Goal: Task Accomplishment & Management: Manage account settings

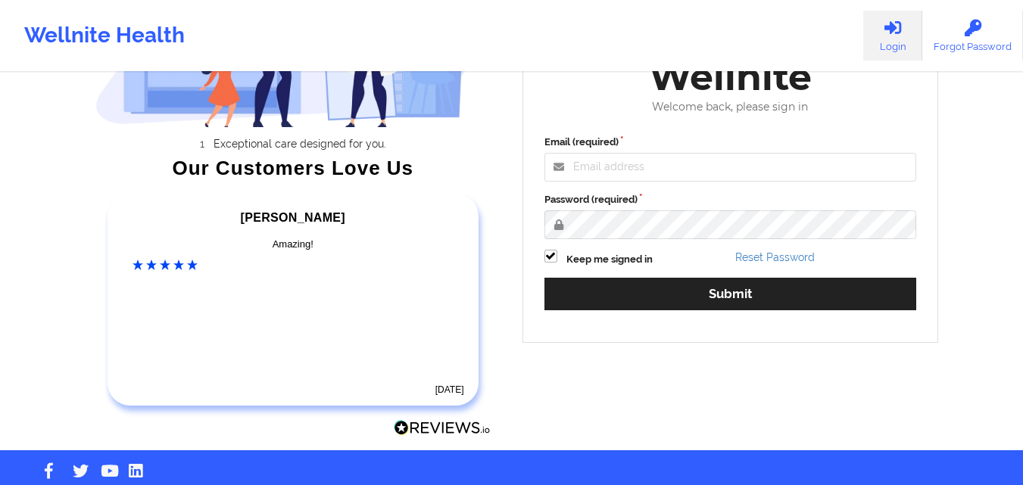
scroll to position [209, 0]
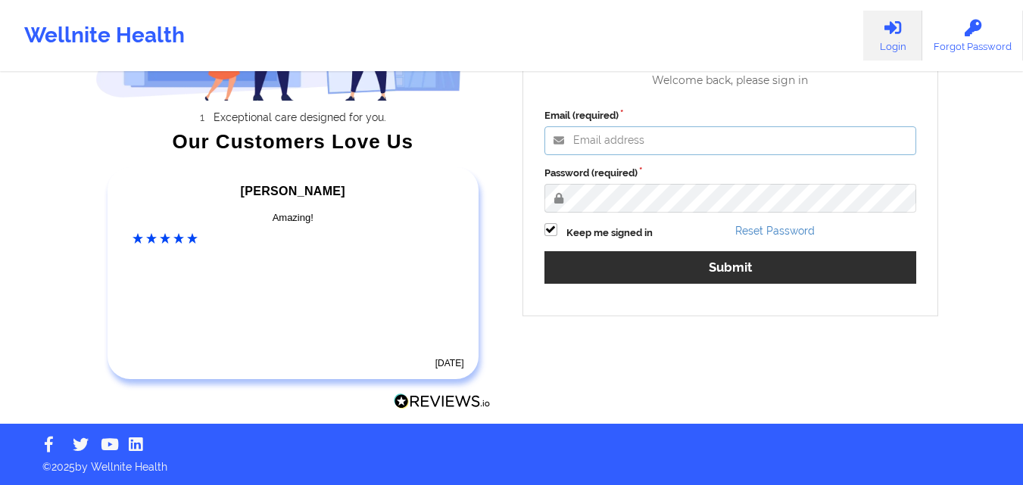
type input "emmanuelayoitunu@wellnite.com"
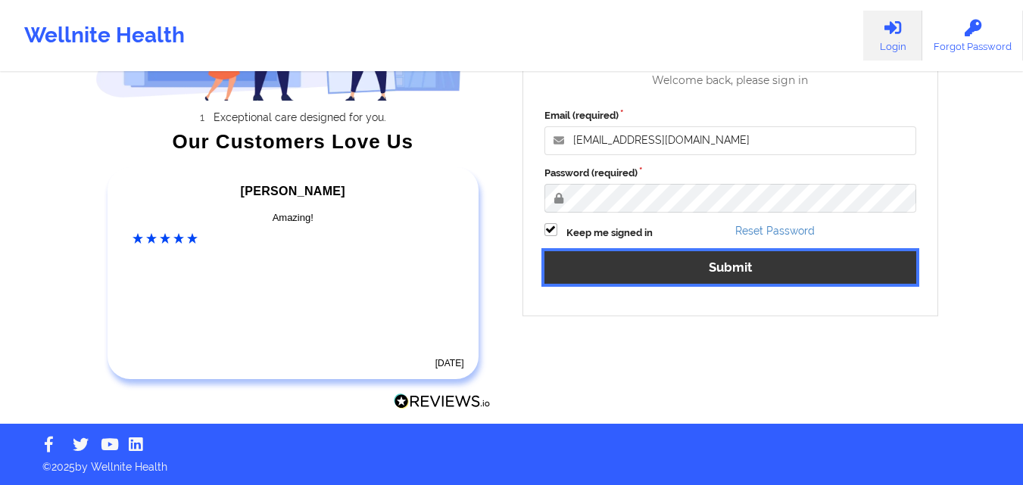
click at [722, 251] on button "Submit" at bounding box center [731, 267] width 373 height 33
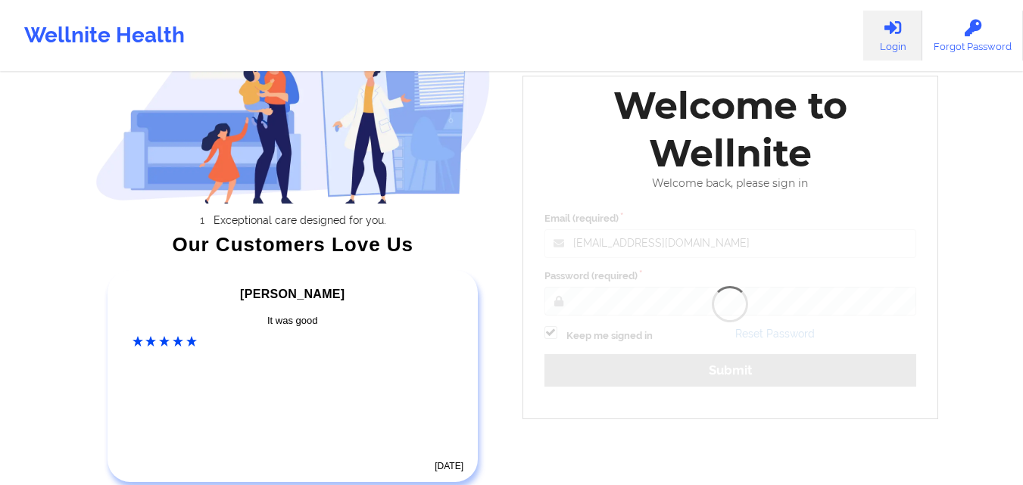
scroll to position [103, 0]
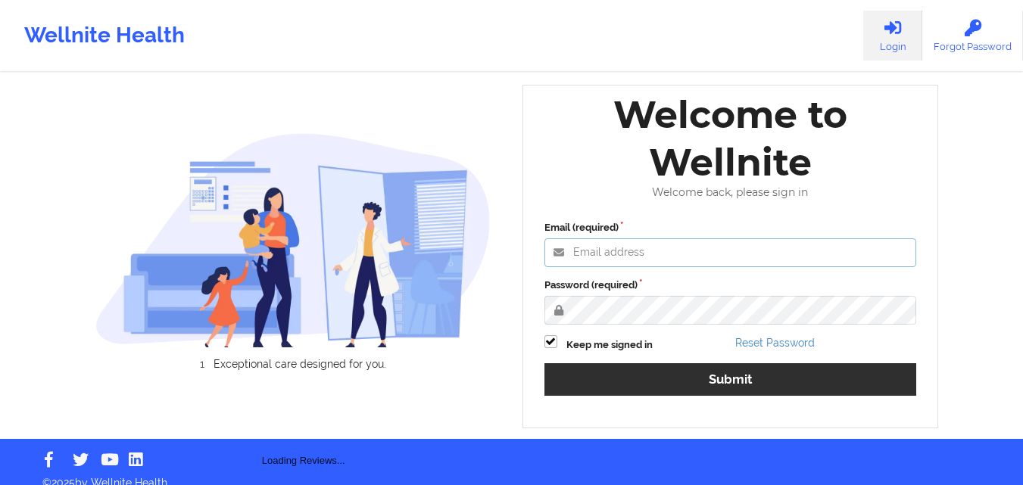
type input "[EMAIL_ADDRESS][DOMAIN_NAME]"
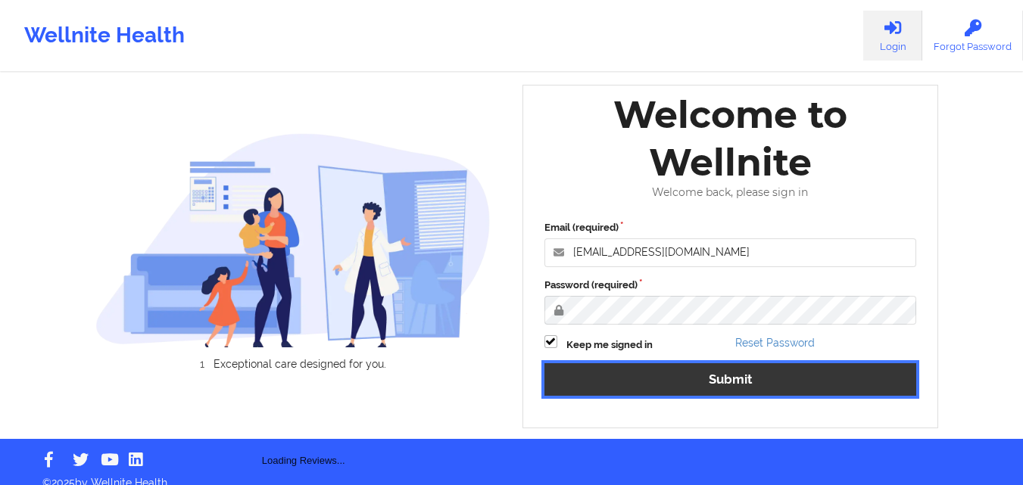
click at [735, 379] on button "Submit" at bounding box center [731, 380] width 373 height 33
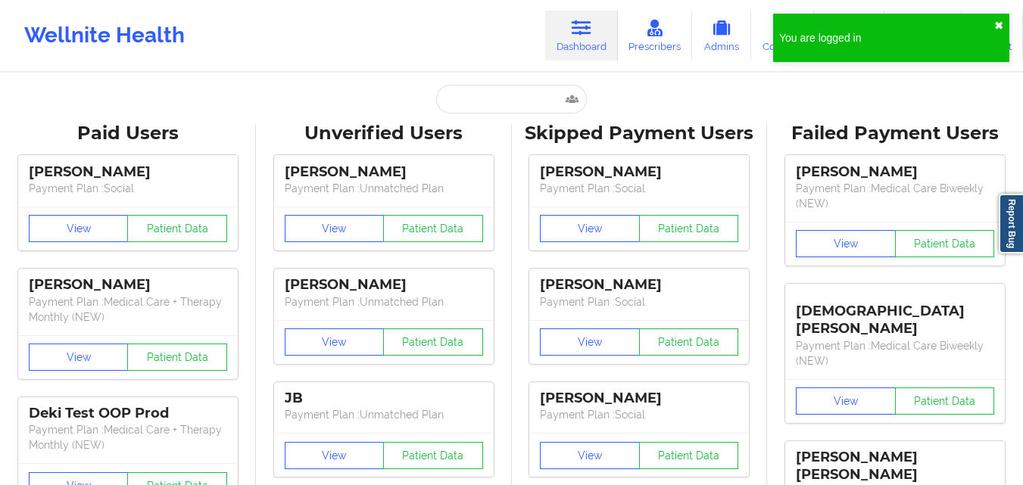
click at [996, 21] on button "✖︎" at bounding box center [998, 26] width 9 height 12
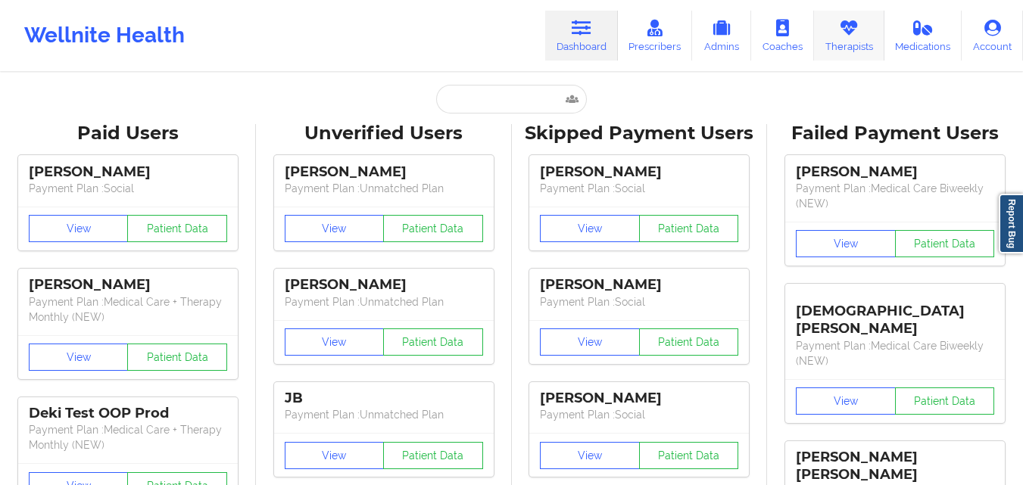
click at [858, 33] on icon at bounding box center [849, 28] width 20 height 17
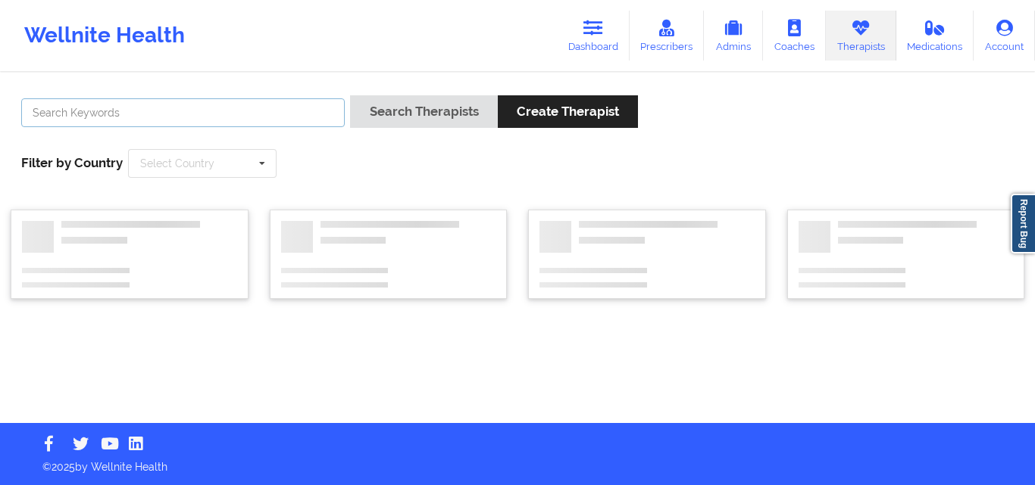
click at [289, 117] on input "text" at bounding box center [182, 112] width 323 height 29
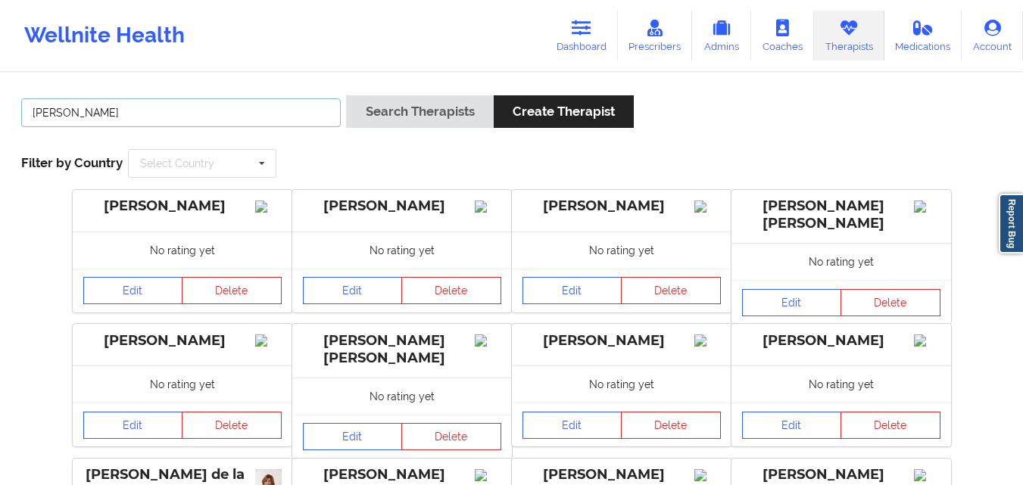
click at [346, 95] on button "Search Therapists" at bounding box center [419, 111] width 147 height 33
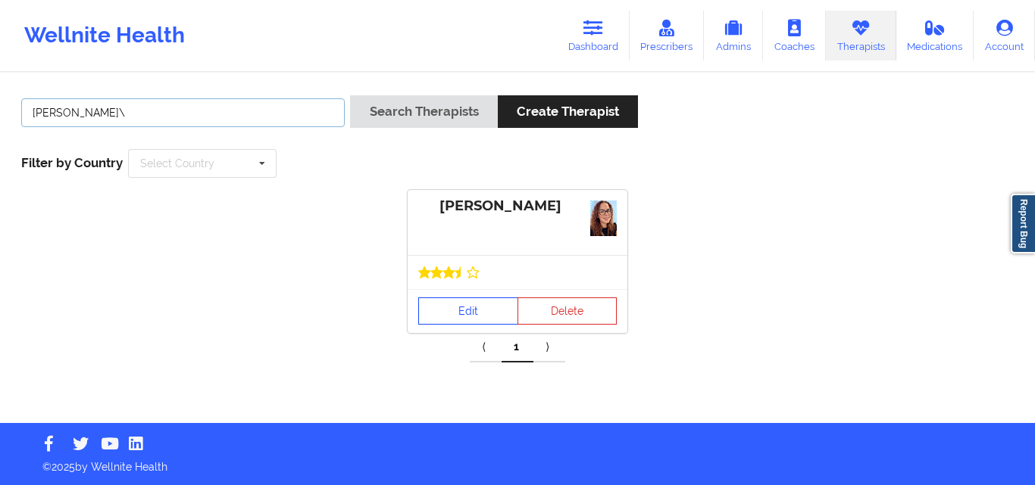
type input "[PERSON_NAME]\"
click at [482, 298] on link "Edit" at bounding box center [468, 311] width 100 height 27
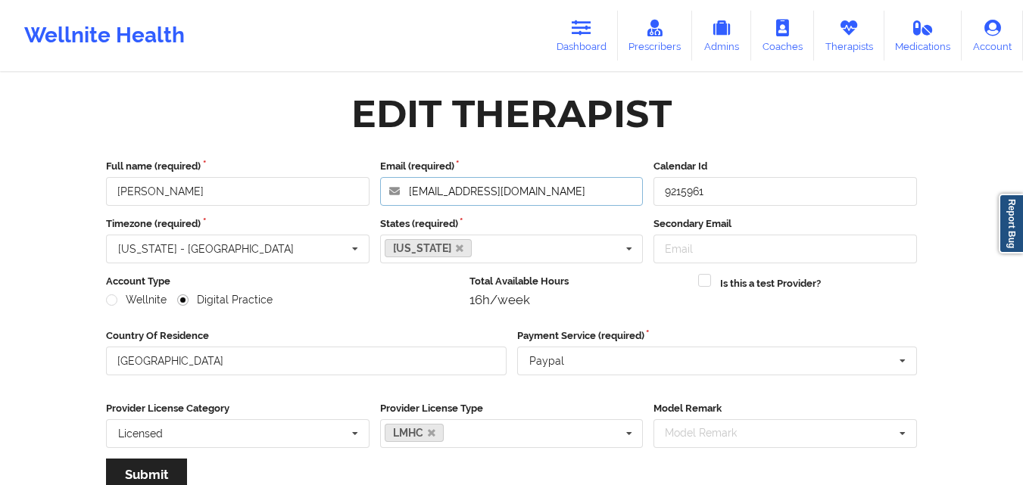
click at [539, 196] on input "[EMAIL_ADDRESS][DOMAIN_NAME]" at bounding box center [512, 191] width 264 height 29
click at [838, 32] on link "Therapists" at bounding box center [849, 36] width 70 height 50
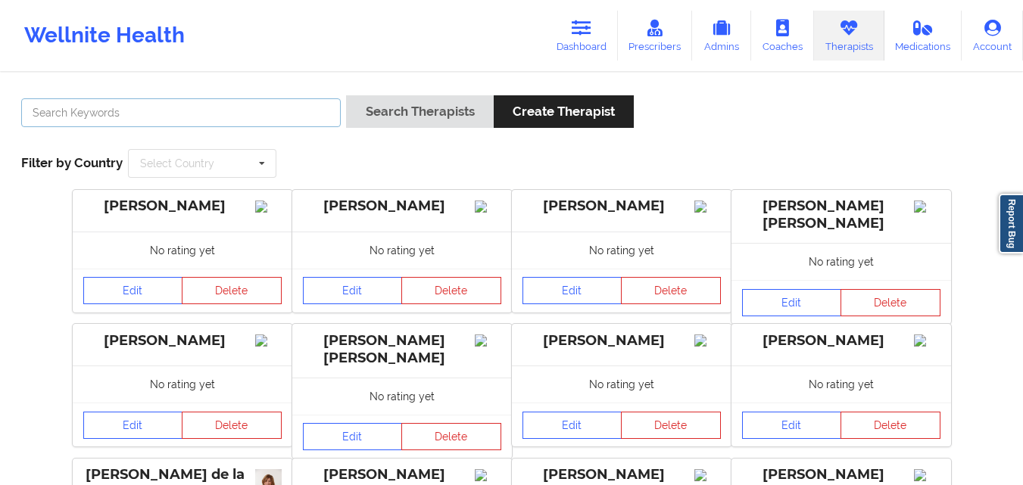
click at [264, 119] on input "text" at bounding box center [181, 112] width 320 height 29
click at [346, 95] on button "Search Therapists" at bounding box center [419, 111] width 147 height 33
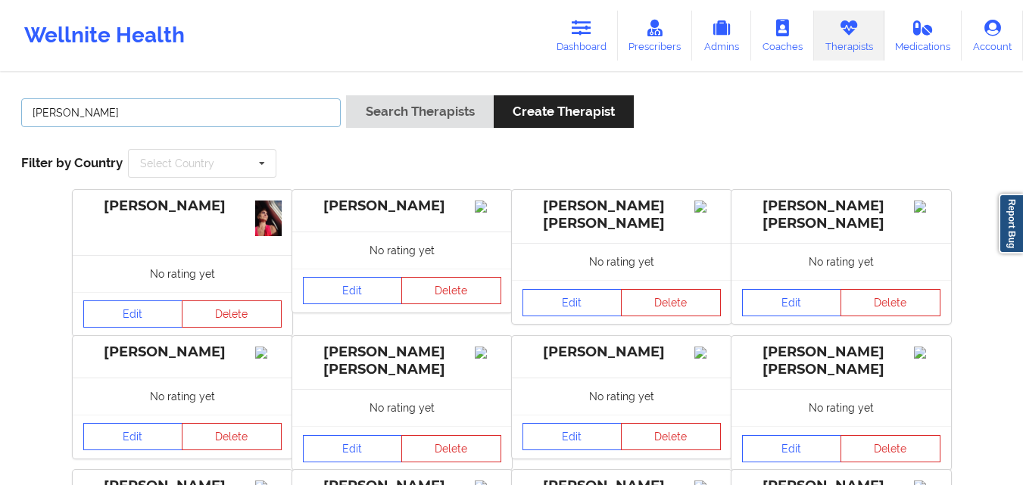
click at [346, 95] on button "Search Therapists" at bounding box center [419, 111] width 147 height 33
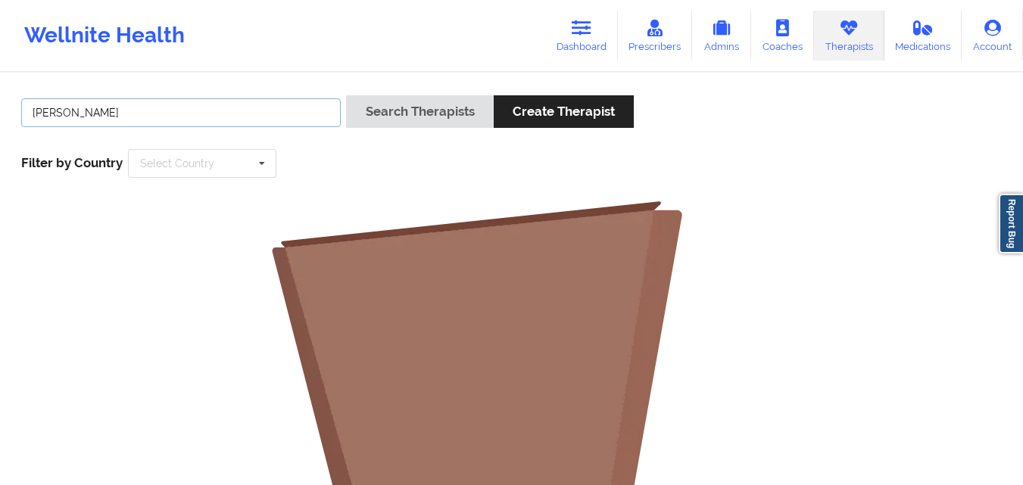
click at [120, 100] on input "[PERSON_NAME]" at bounding box center [181, 112] width 320 height 29
click at [346, 95] on button "Search Therapists" at bounding box center [419, 111] width 147 height 33
type input "c"
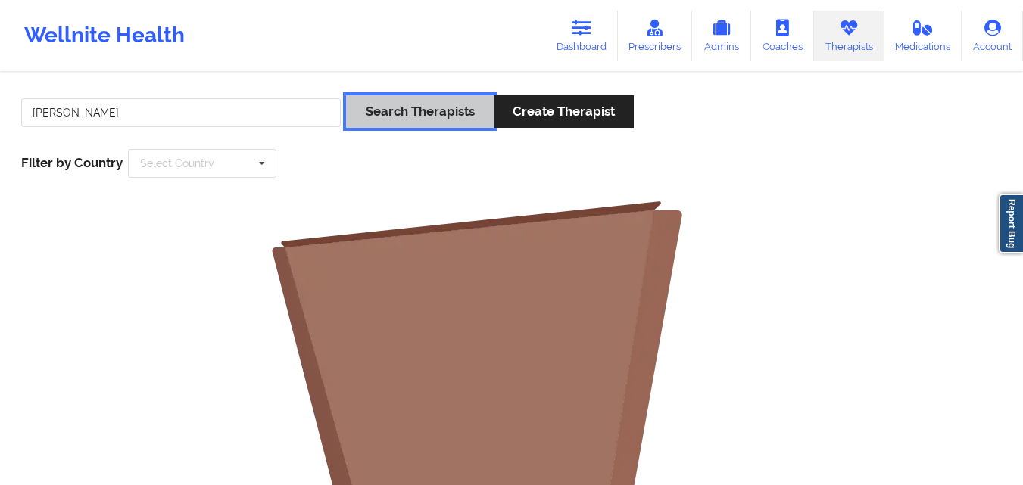
click at [423, 104] on button "Search Therapists" at bounding box center [419, 111] width 147 height 33
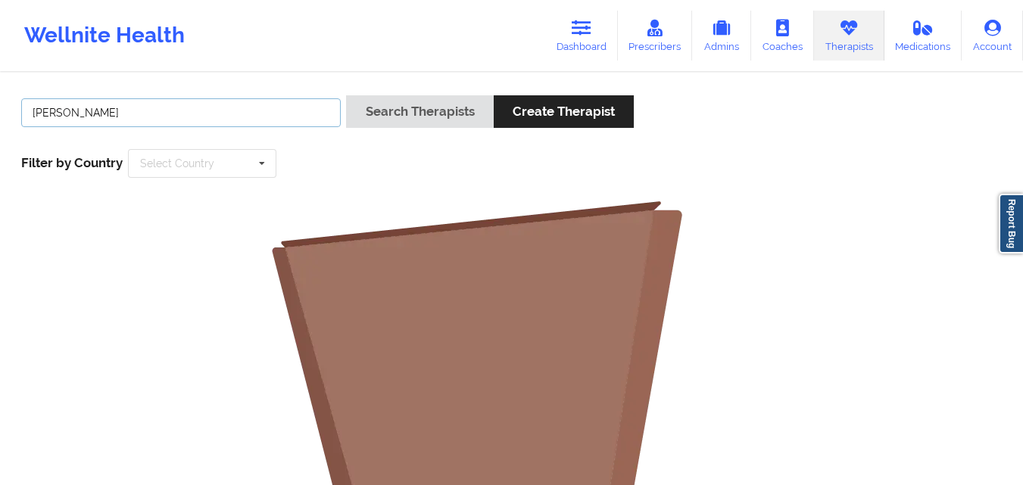
click at [62, 111] on input "[PERSON_NAME]" at bounding box center [181, 112] width 320 height 29
type input "[PERSON_NAME]"
click at [346, 95] on button "Search Therapists" at bounding box center [419, 111] width 147 height 33
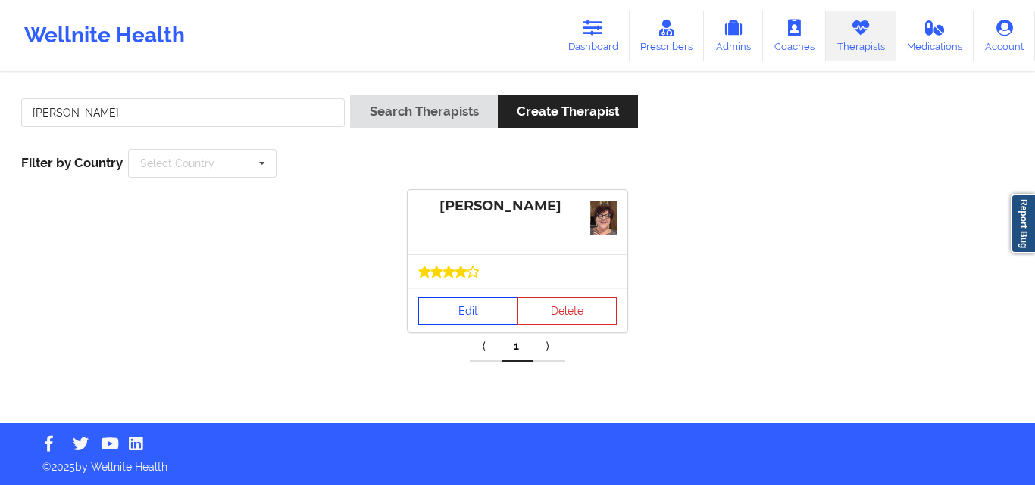
click at [451, 305] on link "Edit" at bounding box center [468, 311] width 100 height 27
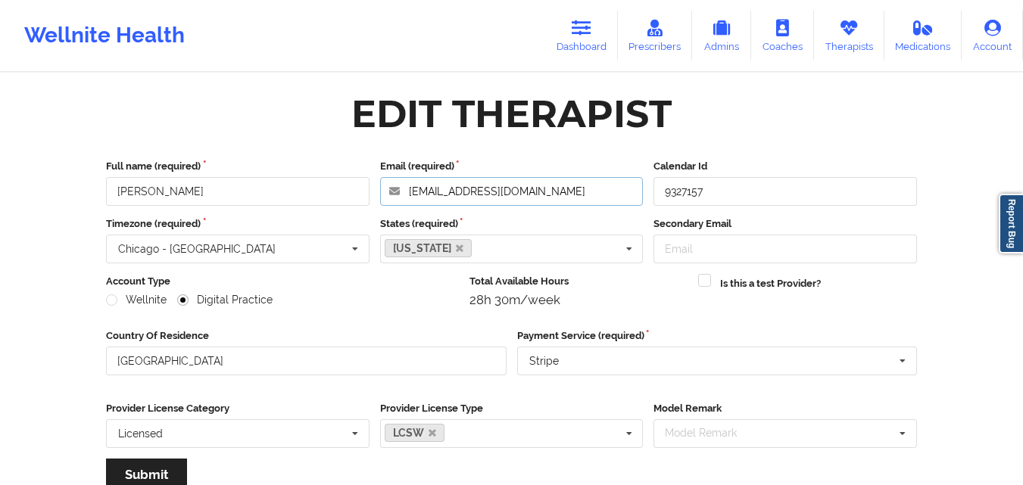
click at [525, 186] on input "[EMAIL_ADDRESS][DOMAIN_NAME]" at bounding box center [512, 191] width 264 height 29
click at [840, 45] on link "Therapists" at bounding box center [849, 36] width 70 height 50
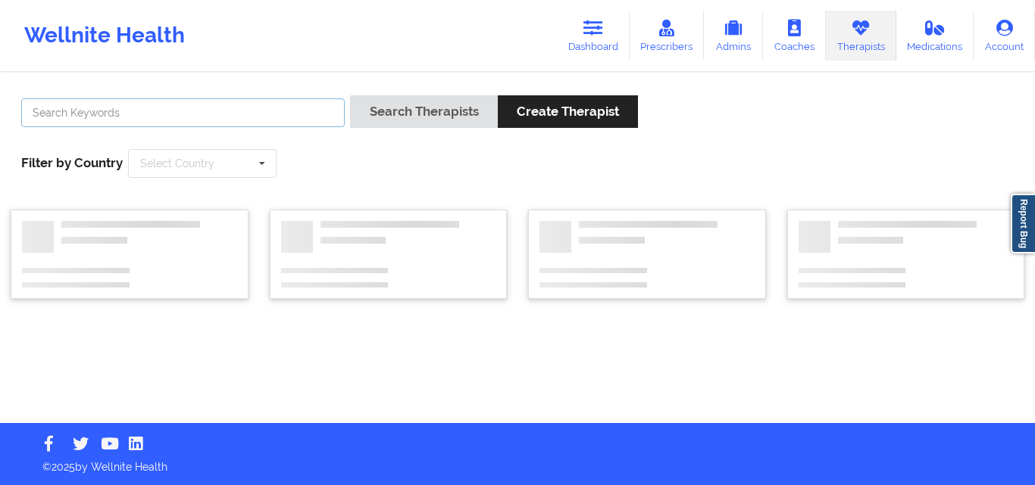
click at [268, 112] on input "text" at bounding box center [182, 112] width 323 height 29
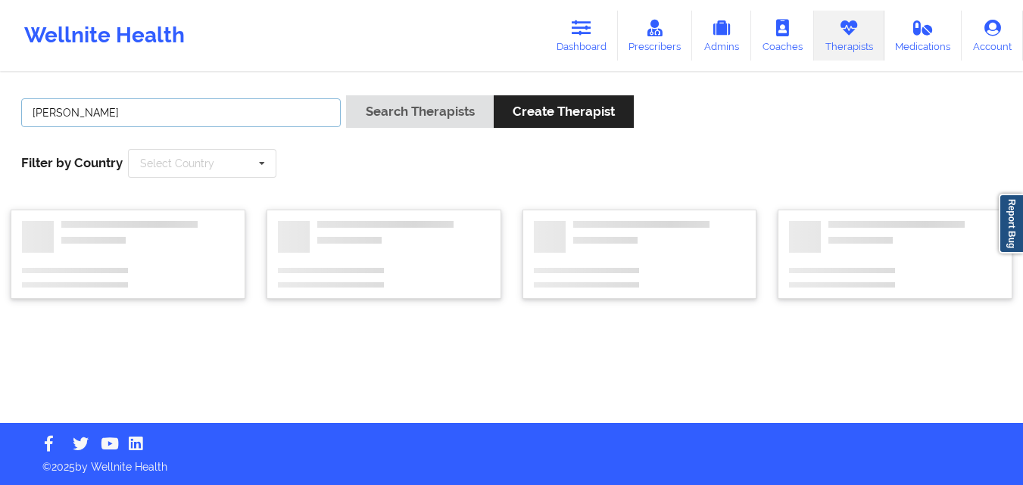
type input "[PERSON_NAME]"
click at [346, 95] on button "Search Therapists" at bounding box center [419, 111] width 147 height 33
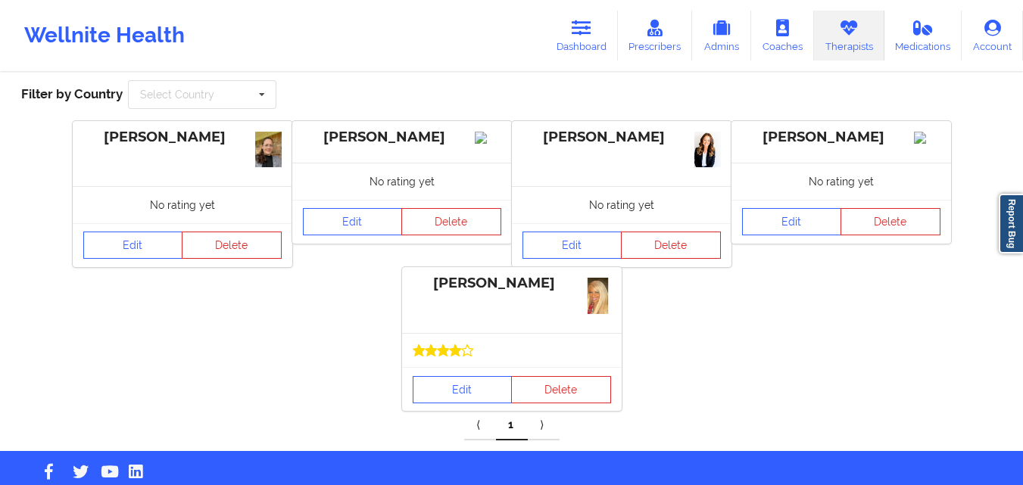
scroll to position [70, 0]
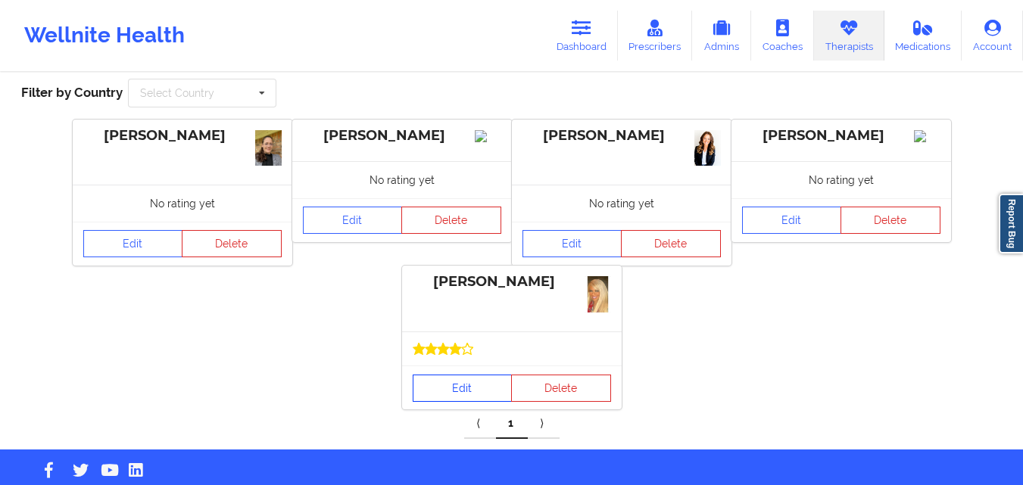
click at [466, 384] on link "Edit" at bounding box center [463, 388] width 100 height 27
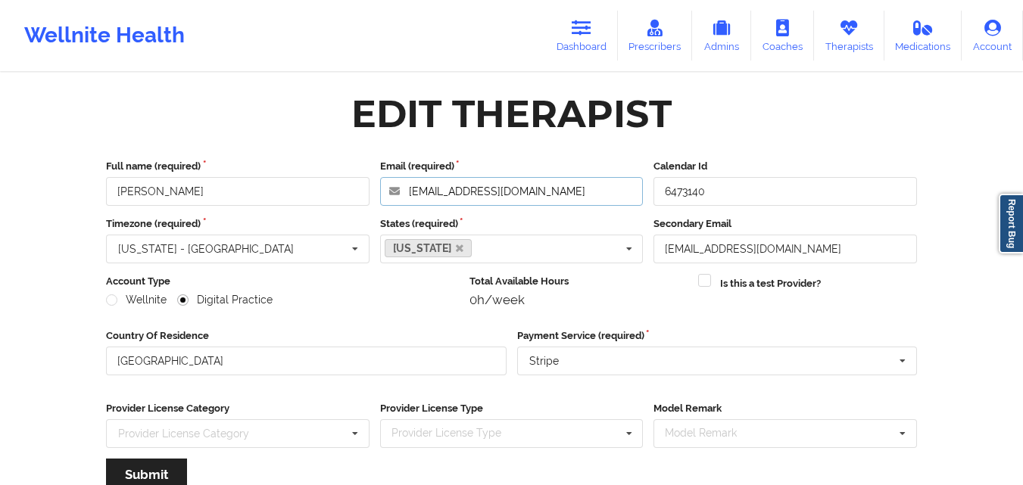
click at [542, 189] on input "[EMAIL_ADDRESS][DOMAIN_NAME]" at bounding box center [512, 191] width 264 height 29
drag, startPoint x: 175, startPoint y: 195, endPoint x: 101, endPoint y: 191, distance: 74.3
click at [101, 191] on div "Full name (required) [PERSON_NAME]" at bounding box center [238, 182] width 274 height 47
click at [857, 27] on icon at bounding box center [849, 28] width 20 height 17
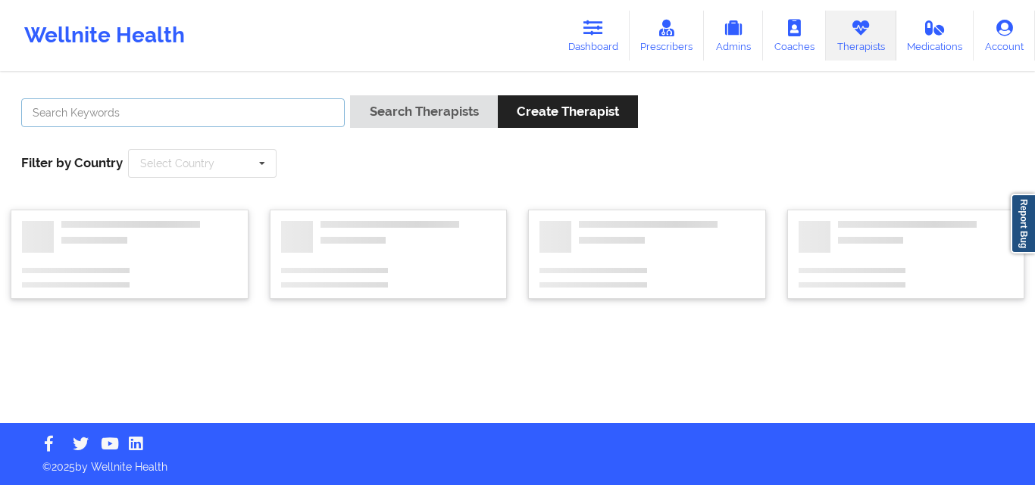
click at [244, 108] on input "text" at bounding box center [182, 112] width 323 height 29
paste input "[PERSON_NAME], [GEOGRAPHIC_DATA]"
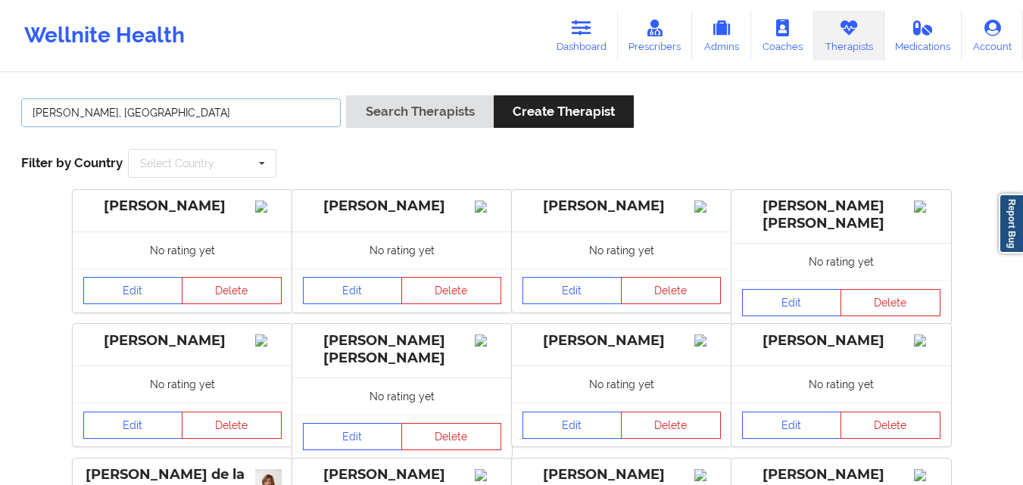
drag, startPoint x: 86, startPoint y: 113, endPoint x: 0, endPoint y: 109, distance: 86.4
type input "KACYNTHIA"
click at [346, 95] on button "Search Therapists" at bounding box center [419, 111] width 147 height 33
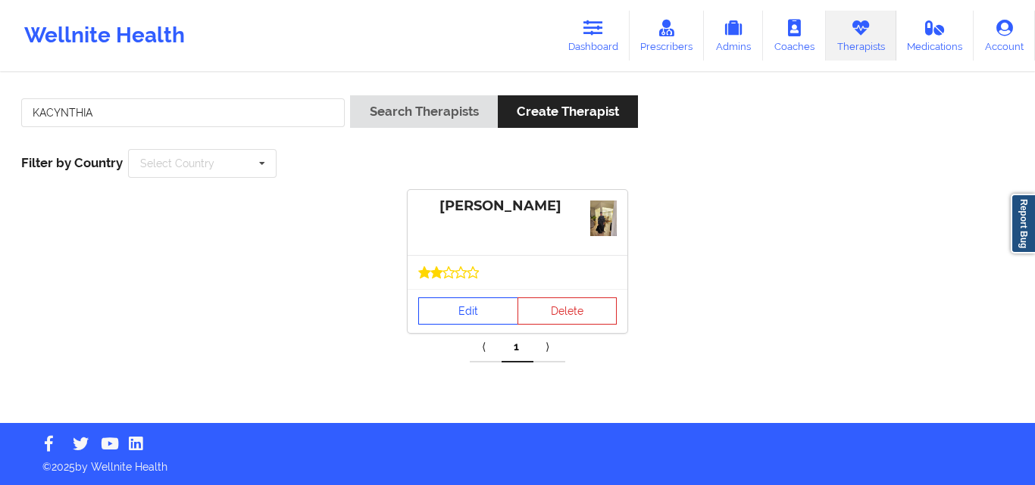
click at [468, 293] on div "Edit Delete" at bounding box center [517, 311] width 220 height 44
click at [466, 310] on link "Edit" at bounding box center [468, 311] width 100 height 27
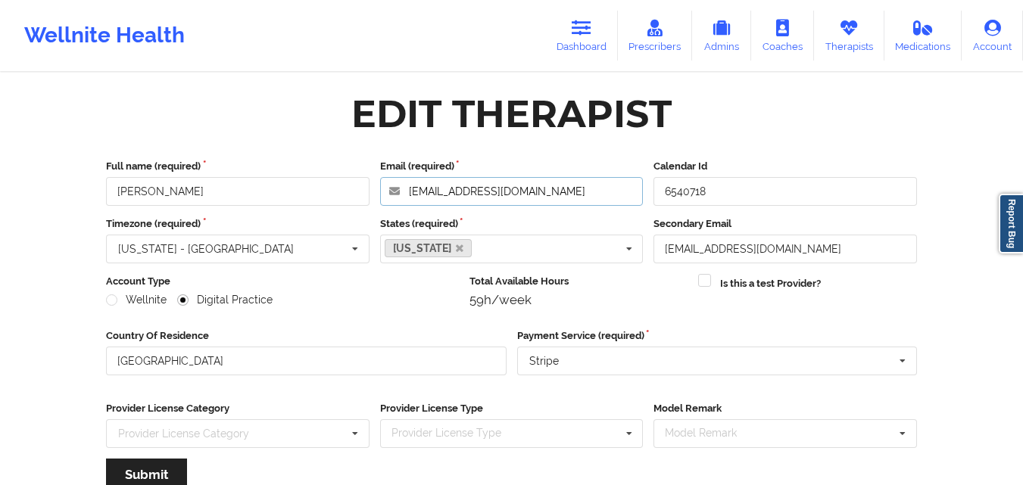
click at [532, 196] on input "[EMAIL_ADDRESS][DOMAIN_NAME]" at bounding box center [512, 191] width 264 height 29
drag, startPoint x: 165, startPoint y: 193, endPoint x: 114, endPoint y: 193, distance: 50.7
click at [114, 193] on input "[PERSON_NAME]" at bounding box center [238, 191] width 264 height 29
click at [863, 28] on link "Therapists" at bounding box center [849, 36] width 70 height 50
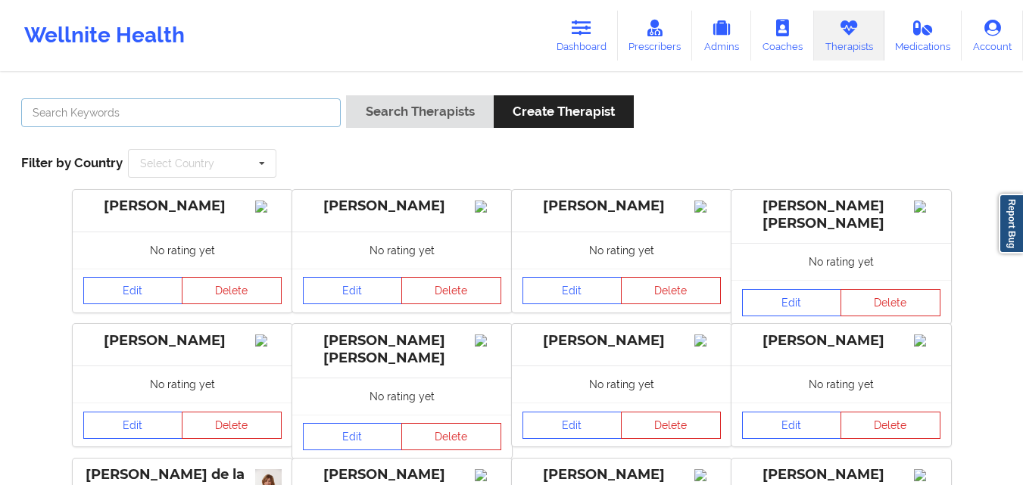
click at [229, 120] on input "text" at bounding box center [181, 112] width 320 height 29
paste input "[PERSON_NAME]"
click at [346, 95] on button "Search Therapists" at bounding box center [419, 111] width 147 height 33
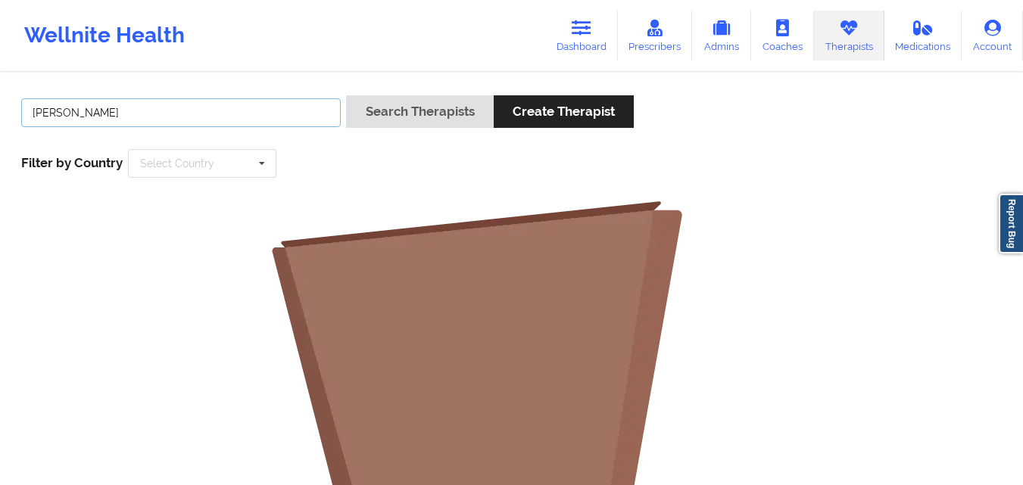
drag, startPoint x: 132, startPoint y: 112, endPoint x: 65, endPoint y: 114, distance: 66.7
click at [65, 114] on input "[PERSON_NAME]" at bounding box center [181, 112] width 320 height 29
type input "[PERSON_NAME]"
click at [346, 95] on button "Search Therapists" at bounding box center [419, 111] width 147 height 33
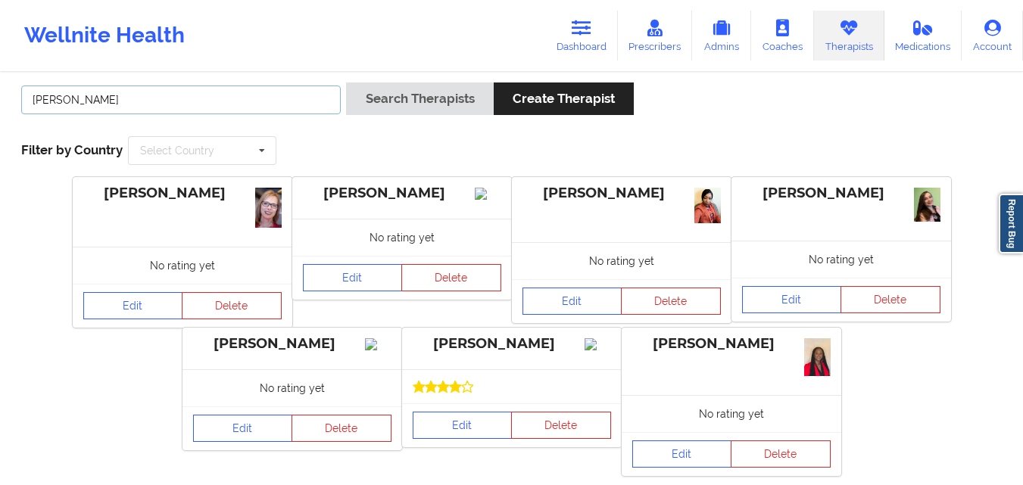
scroll to position [17, 0]
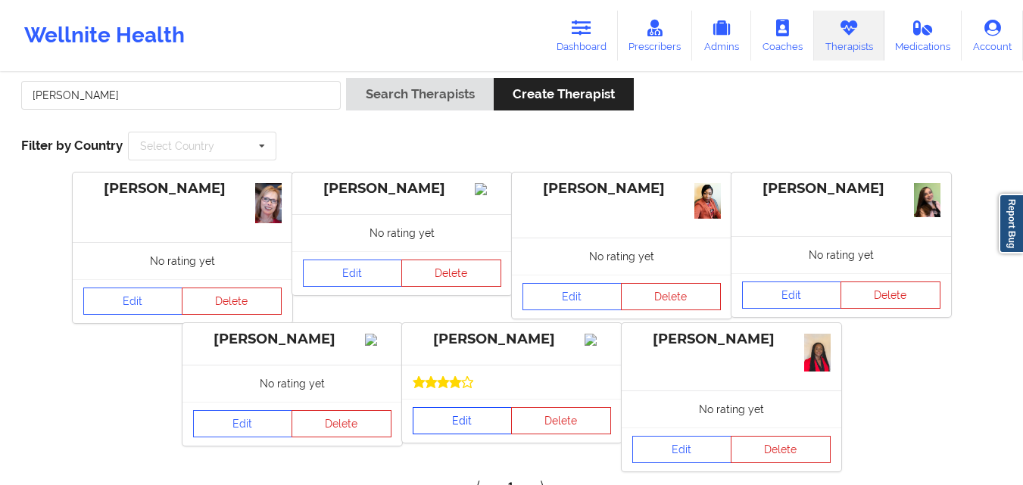
click at [496, 417] on link "Edit" at bounding box center [463, 420] width 100 height 27
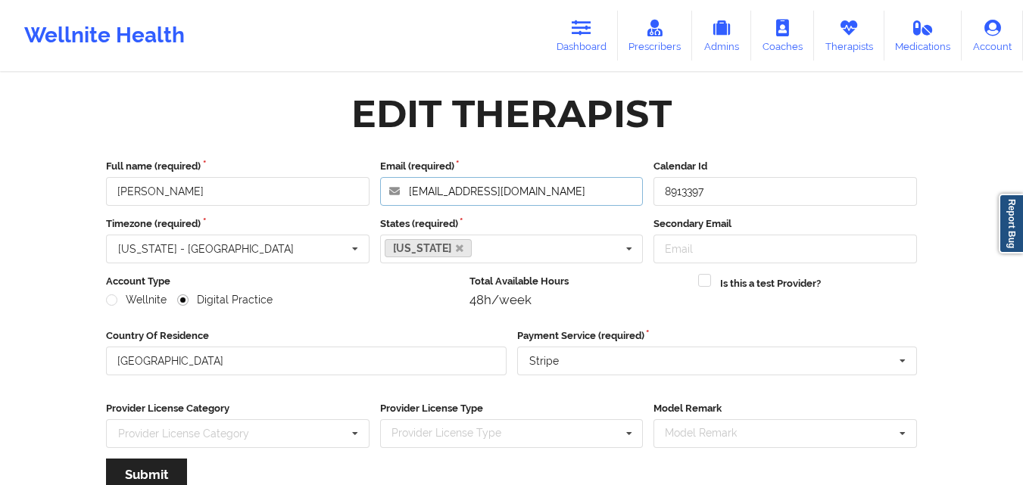
click at [528, 195] on input "[EMAIL_ADDRESS][DOMAIN_NAME]" at bounding box center [512, 191] width 264 height 29
drag, startPoint x: 154, startPoint y: 194, endPoint x: 105, endPoint y: 196, distance: 49.3
click at [105, 196] on div "Full name (required) [PERSON_NAME]" at bounding box center [238, 182] width 274 height 47
click at [841, 38] on link "Therapists" at bounding box center [849, 36] width 70 height 50
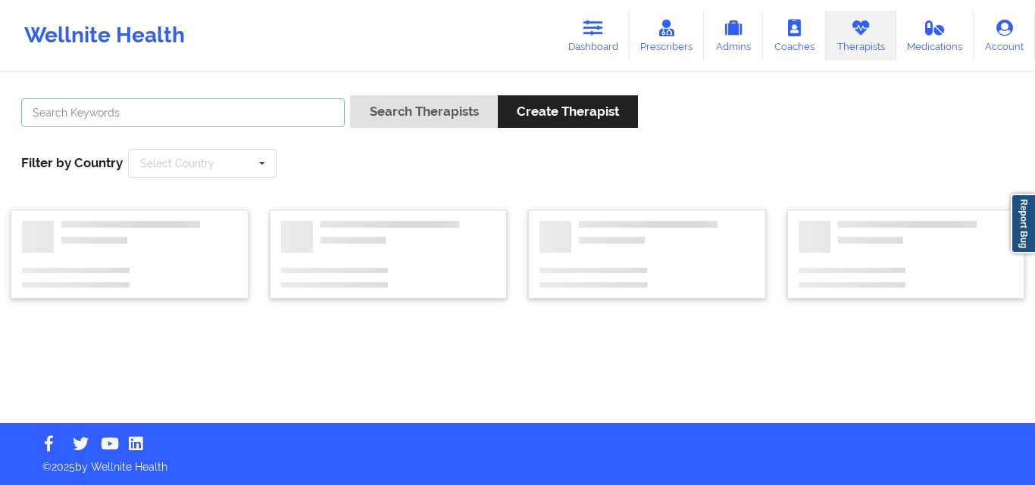
click at [257, 114] on input "text" at bounding box center [182, 112] width 323 height 29
type input "[PERSON_NAME]"
click at [350, 95] on button "Search Therapists" at bounding box center [423, 111] width 147 height 33
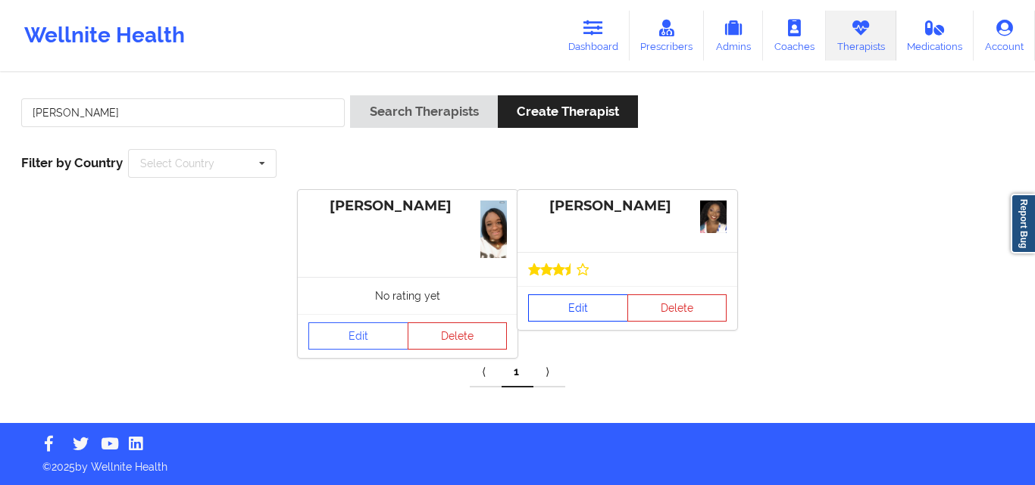
click at [584, 295] on link "Edit" at bounding box center [578, 308] width 100 height 27
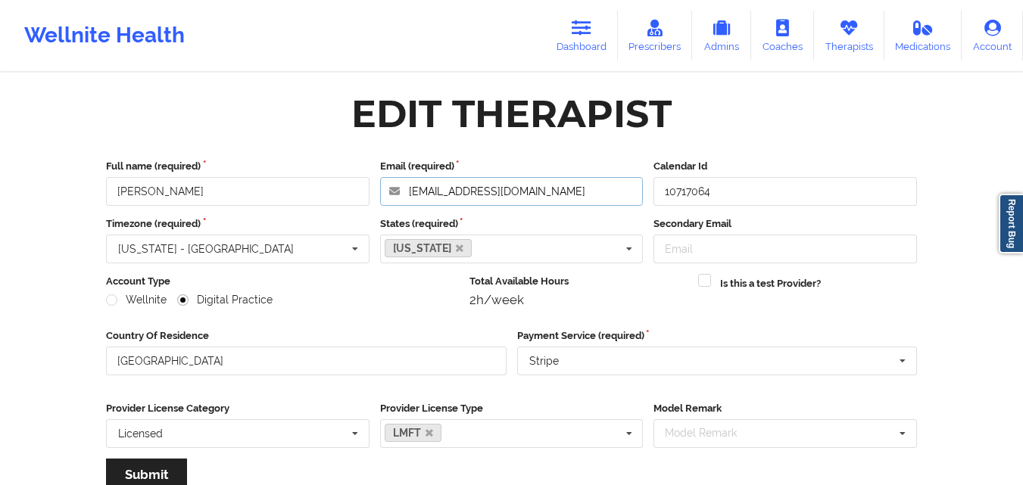
click at [557, 189] on input "[EMAIL_ADDRESS][DOMAIN_NAME]" at bounding box center [512, 191] width 264 height 29
click at [850, 37] on link "Therapists" at bounding box center [849, 36] width 70 height 50
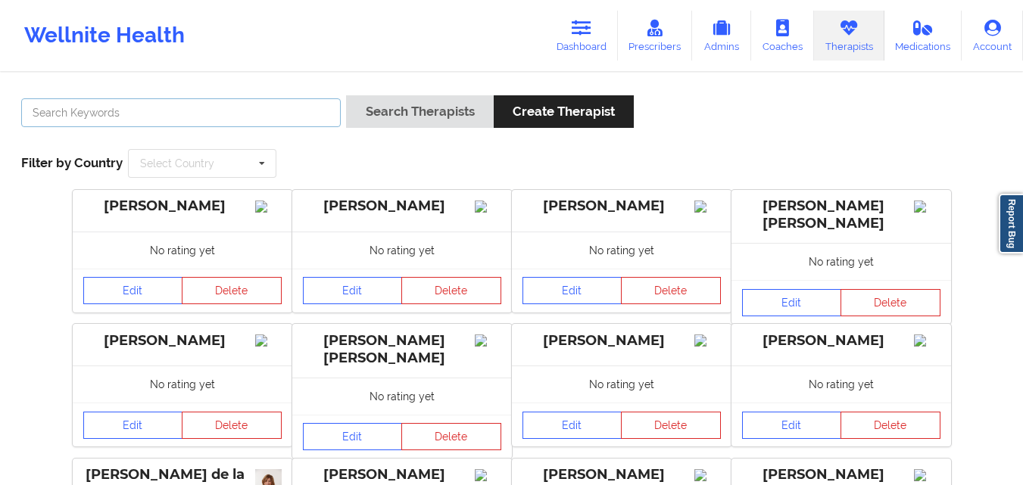
click at [244, 118] on input "text" at bounding box center [181, 112] width 320 height 29
paste input "[PERSON_NAME]"
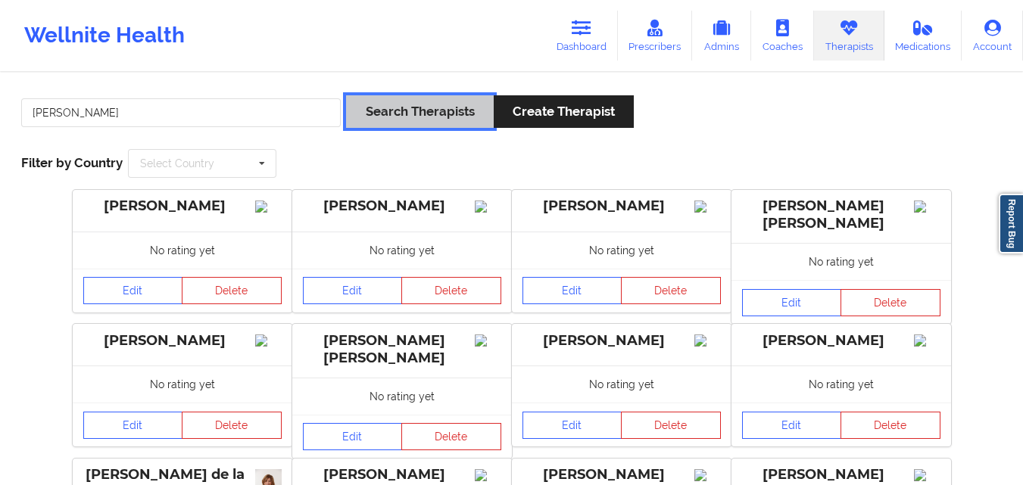
click at [387, 117] on button "Search Therapists" at bounding box center [419, 111] width 147 height 33
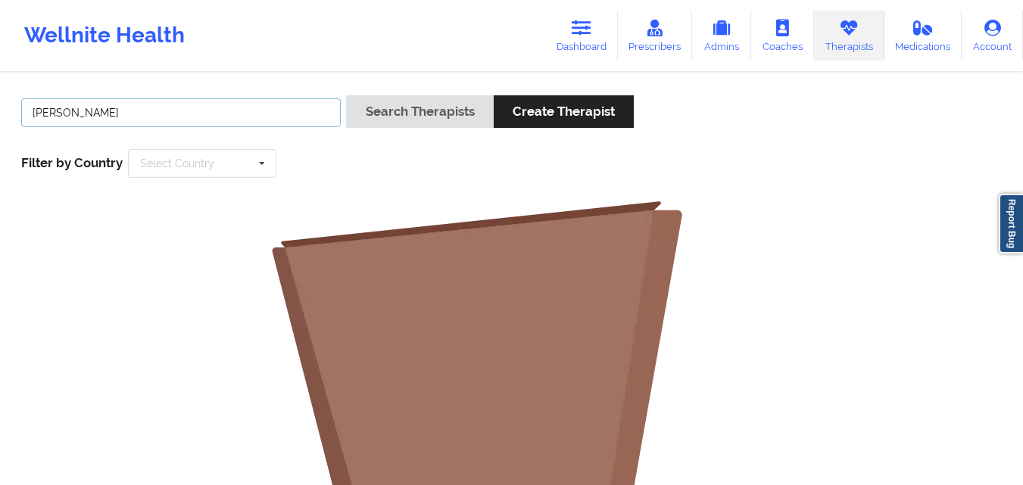
drag, startPoint x: 145, startPoint y: 103, endPoint x: 84, endPoint y: 117, distance: 62.8
click at [84, 117] on input "[PERSON_NAME]" at bounding box center [181, 112] width 320 height 29
type input "[PERSON_NAME]"
click at [346, 95] on button "Search Therapists" at bounding box center [419, 111] width 147 height 33
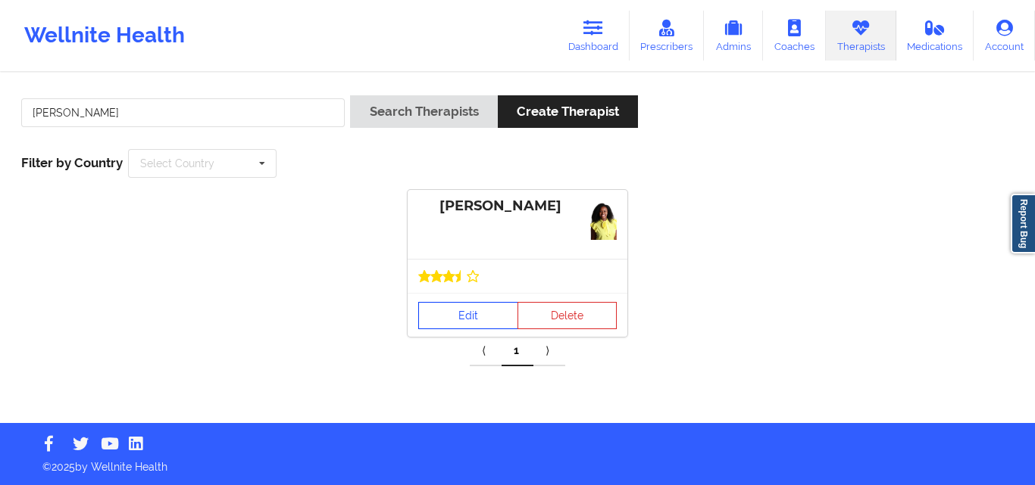
click at [476, 304] on link "Edit" at bounding box center [468, 315] width 100 height 27
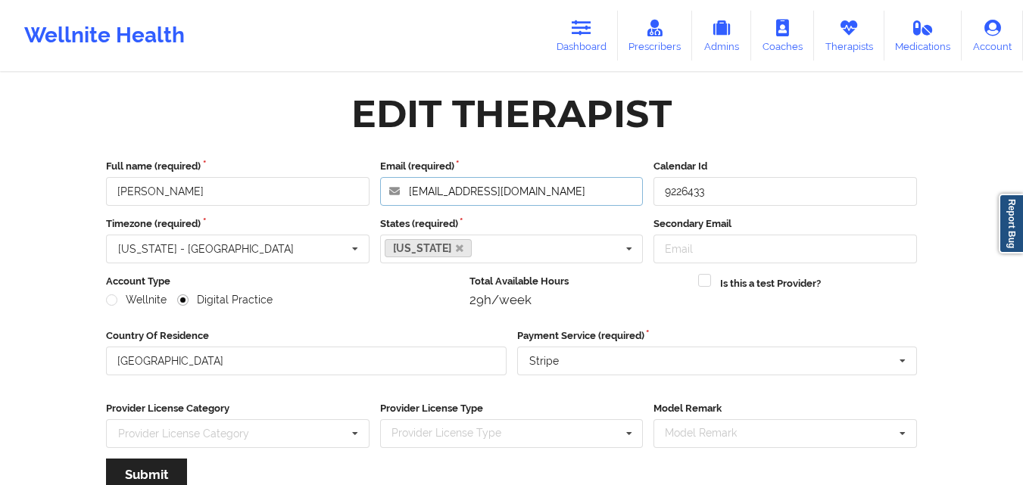
click at [557, 199] on input "[EMAIL_ADDRESS][DOMAIN_NAME]" at bounding box center [512, 191] width 264 height 29
click at [582, 195] on input "[EMAIL_ADDRESS][DOMAIN_NAME]" at bounding box center [512, 191] width 264 height 29
click at [773, 116] on div "Edit Therapist" at bounding box center [511, 114] width 832 height 48
click at [847, 27] on icon at bounding box center [849, 28] width 20 height 17
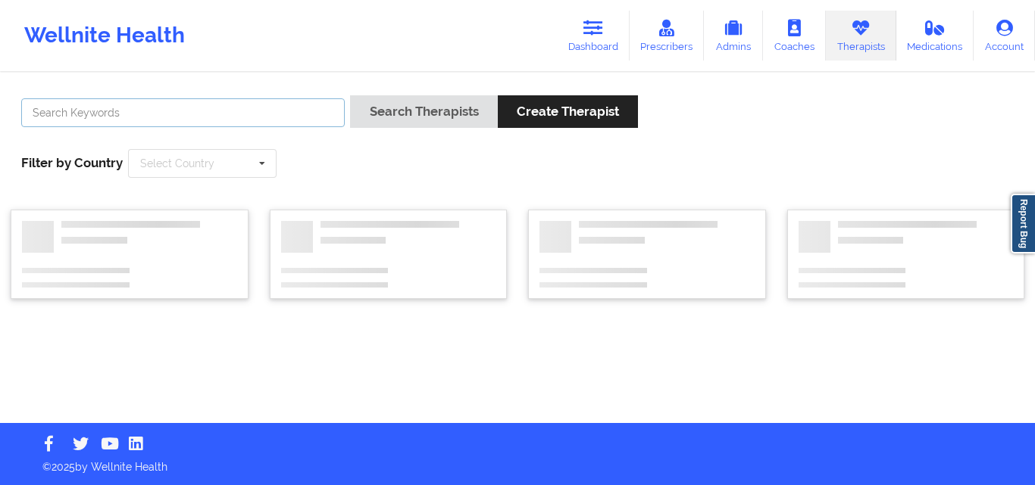
click at [265, 114] on input "text" at bounding box center [182, 112] width 323 height 29
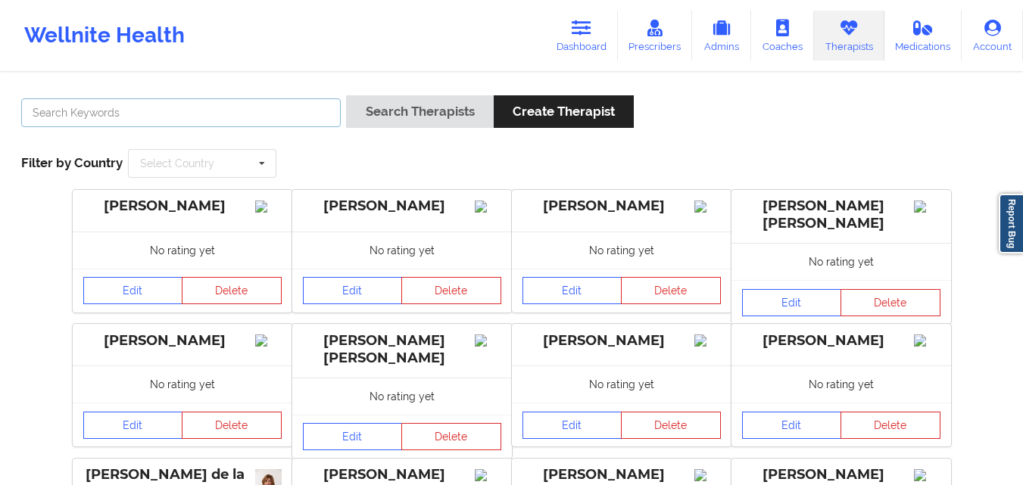
paste input "[GEOGRAPHIC_DATA], [US_STATE]"
type input "[PERSON_NAME]"
click at [346, 95] on button "Search Therapists" at bounding box center [419, 111] width 147 height 33
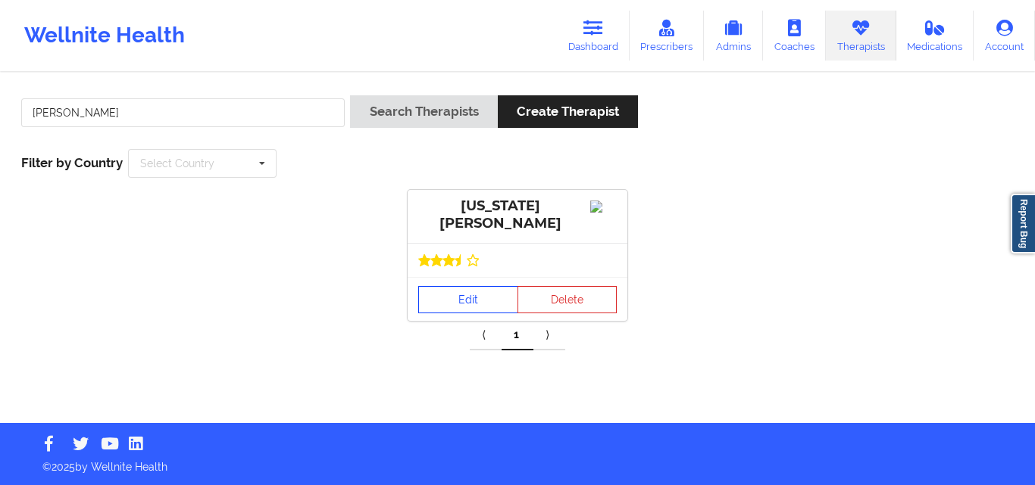
click at [467, 293] on link "Edit" at bounding box center [468, 299] width 100 height 27
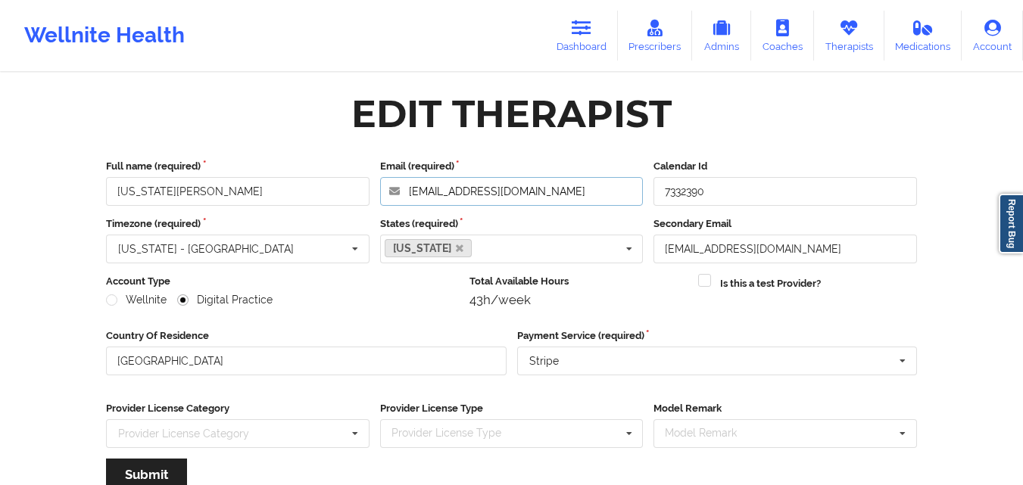
click at [518, 189] on input "[EMAIL_ADDRESS][DOMAIN_NAME]" at bounding box center [512, 191] width 264 height 29
drag, startPoint x: 155, startPoint y: 195, endPoint x: 97, endPoint y: 192, distance: 57.6
click at [97, 192] on div "Full name (required) [US_STATE][PERSON_NAME] Email (required) [EMAIL_ADDRESS][D…" at bounding box center [511, 330] width 832 height 364
click at [860, 38] on link "Therapists" at bounding box center [849, 36] width 70 height 50
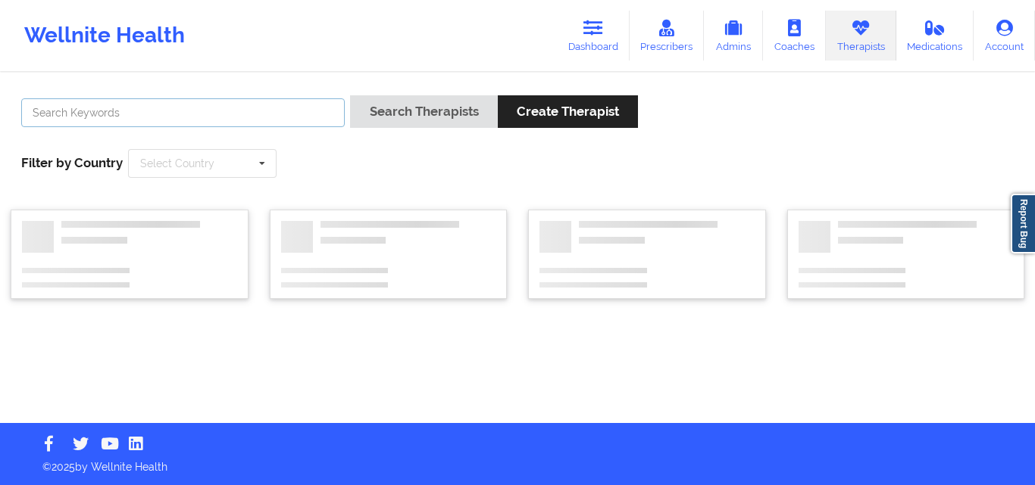
click at [311, 105] on input "text" at bounding box center [182, 112] width 323 height 29
paste input "[PERSON_NAME]"
drag, startPoint x: 166, startPoint y: 113, endPoint x: 98, endPoint y: 114, distance: 68.2
click at [98, 114] on input "[PERSON_NAME]" at bounding box center [182, 112] width 323 height 29
type input "[PERSON_NAME]"
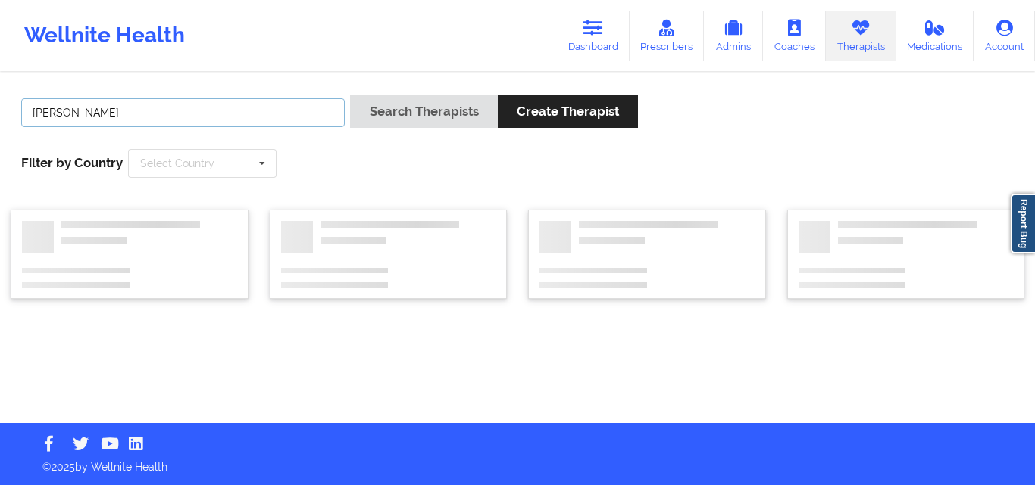
click at [350, 95] on button "Search Therapists" at bounding box center [423, 111] width 147 height 33
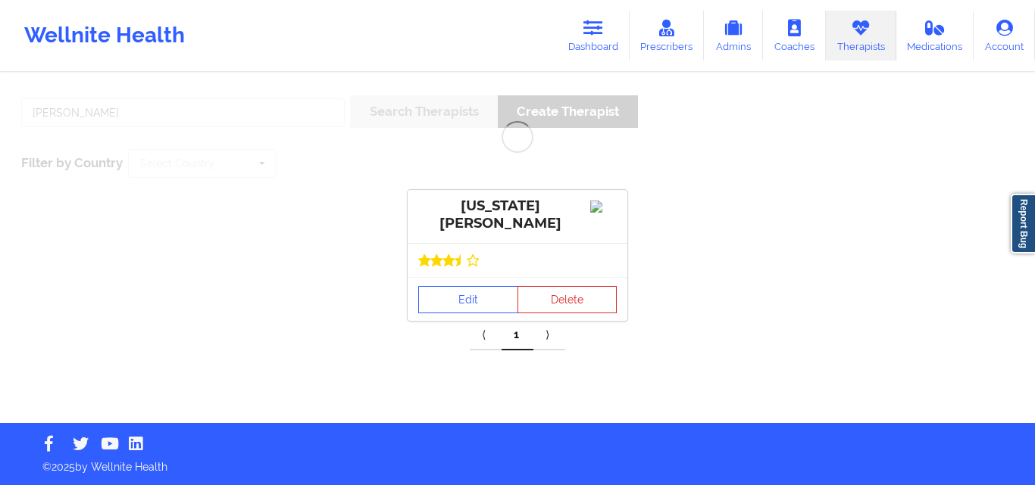
click at [864, 35] on icon at bounding box center [861, 28] width 20 height 17
click at [700, 238] on div "[US_STATE][PERSON_NAME] Edit Delete" at bounding box center [517, 255] width 1024 height 131
click at [853, 23] on icon at bounding box center [861, 28] width 20 height 17
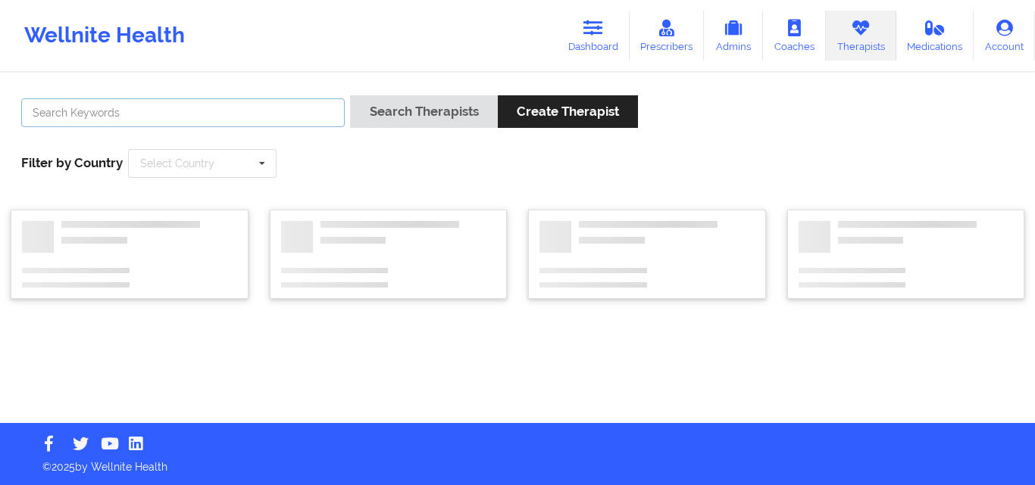
click at [217, 118] on input "text" at bounding box center [182, 112] width 323 height 29
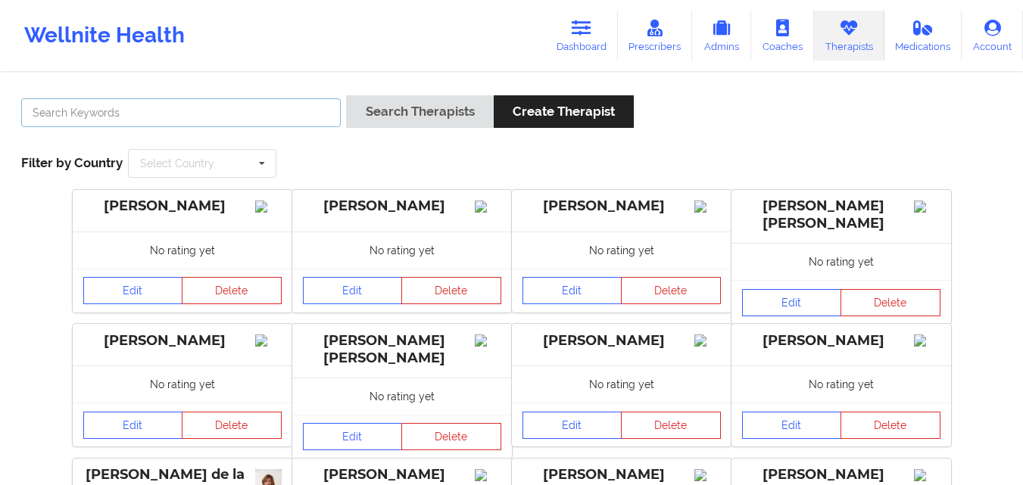
paste input "[PERSON_NAME]"
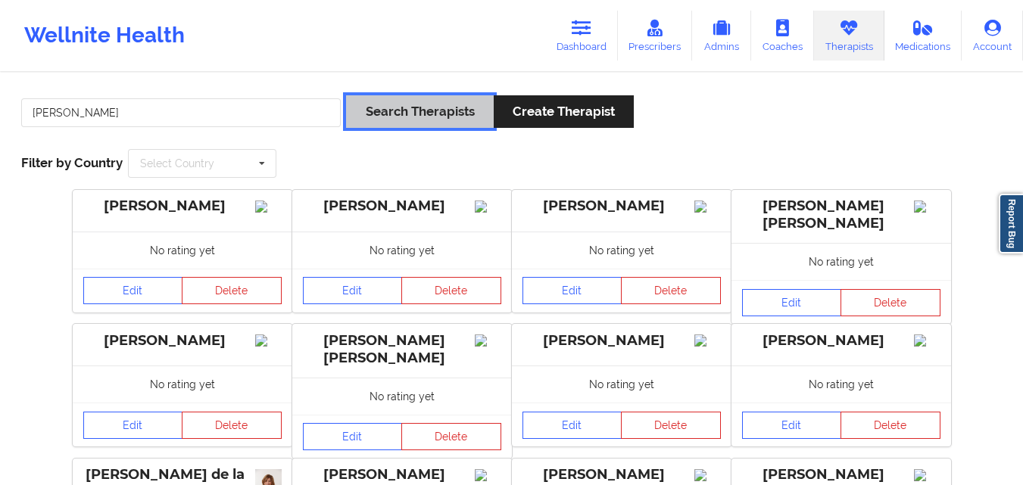
click at [404, 120] on button "Search Therapists" at bounding box center [419, 111] width 147 height 33
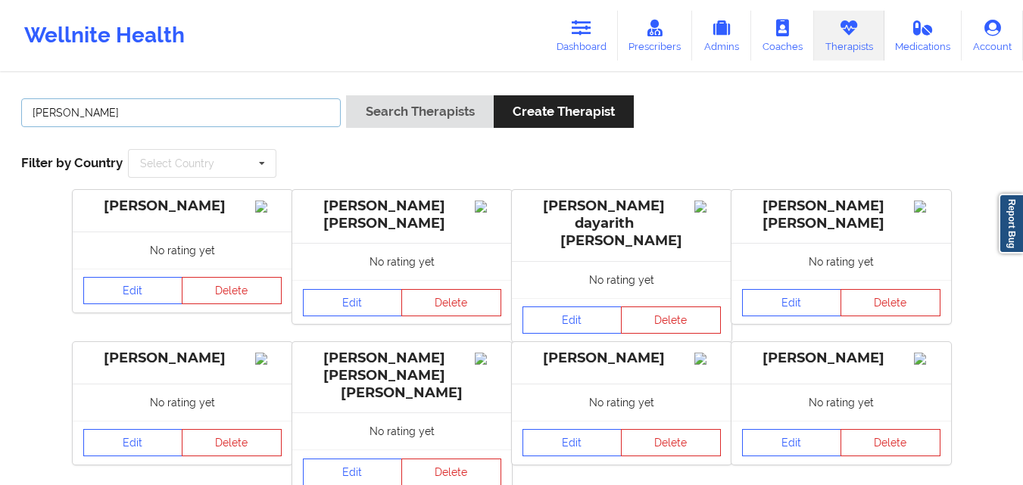
click at [272, 117] on input "[PERSON_NAME]" at bounding box center [181, 112] width 320 height 29
paste input "[PERSON_NAME]"
click at [170, 114] on input "HERNANDEZ HERNANDEZ, BELKIS" at bounding box center [181, 112] width 320 height 29
click at [346, 95] on button "Search Therapists" at bounding box center [419, 111] width 147 height 33
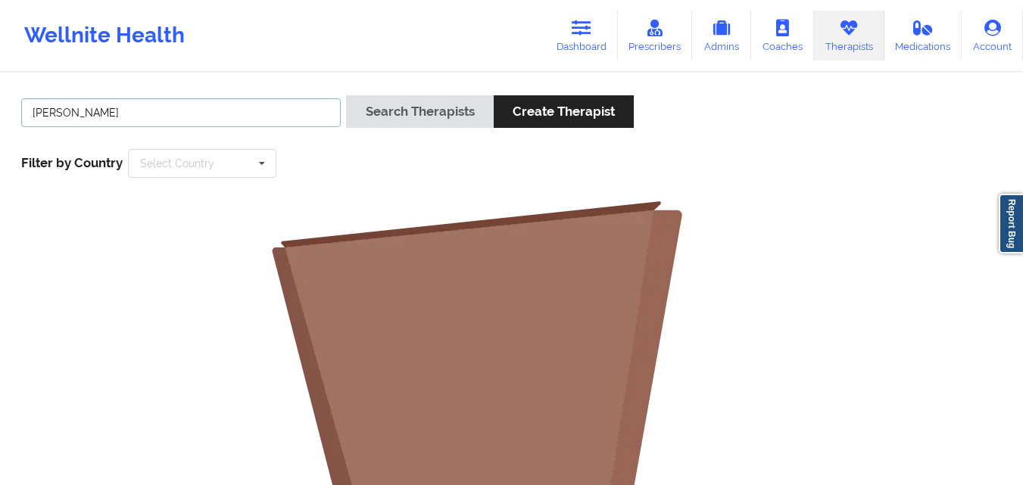
type input "BELKIS"
click at [346, 95] on button "Search Therapists" at bounding box center [419, 111] width 147 height 33
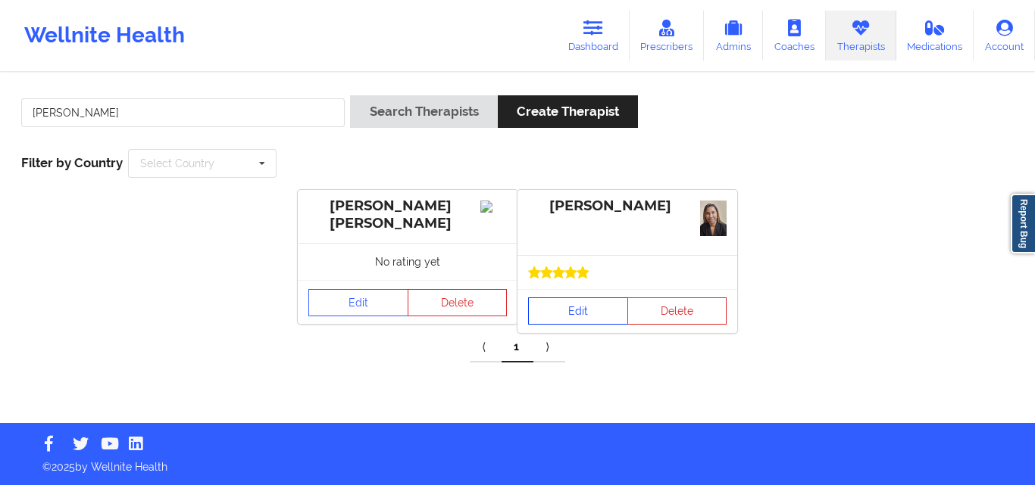
click at [582, 298] on link "Edit" at bounding box center [578, 311] width 100 height 27
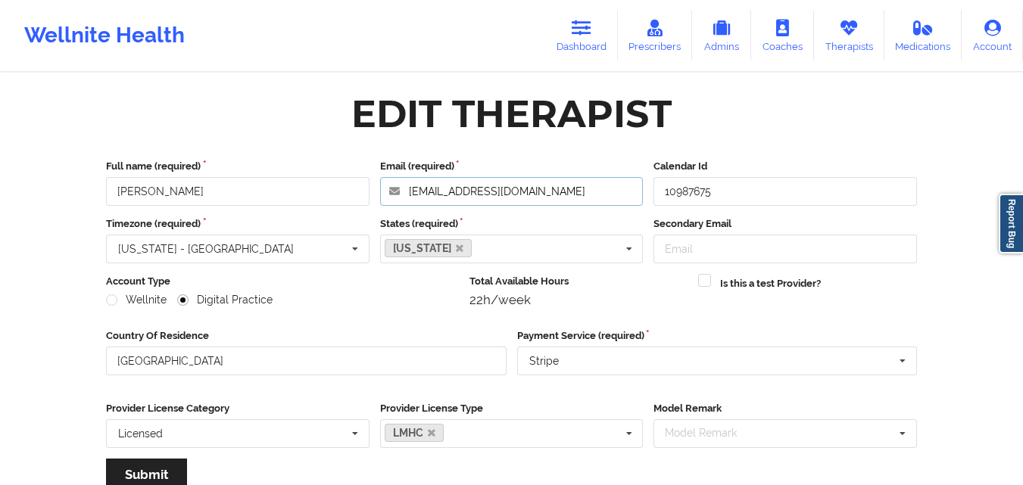
click at [590, 201] on input "hdezbelkism@gmail.com" at bounding box center [512, 191] width 264 height 29
drag, startPoint x: 145, startPoint y: 193, endPoint x: 102, endPoint y: 189, distance: 43.3
click at [102, 189] on div "Full name (required) Belkis M Hernandez" at bounding box center [238, 182] width 274 height 47
click at [823, 42] on link "Therapists" at bounding box center [849, 36] width 70 height 50
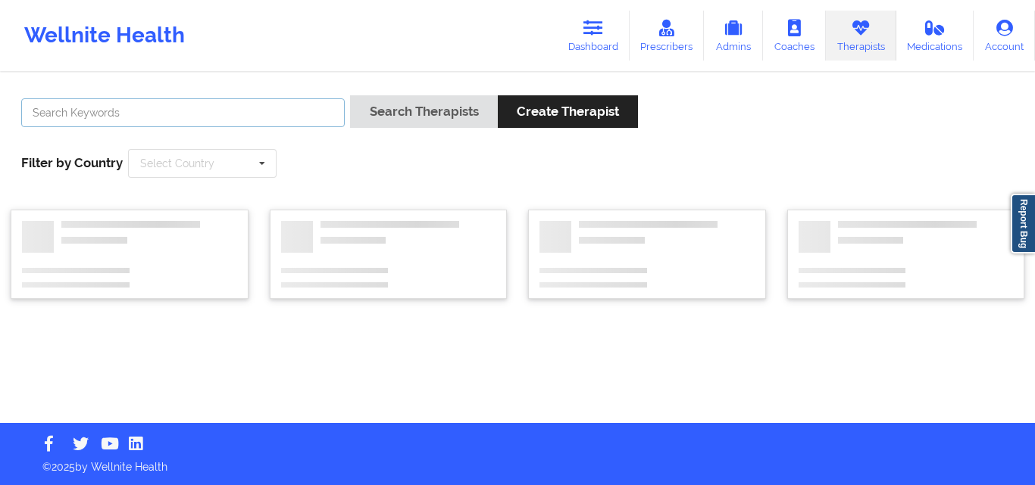
click at [273, 112] on input "text" at bounding box center [182, 112] width 323 height 29
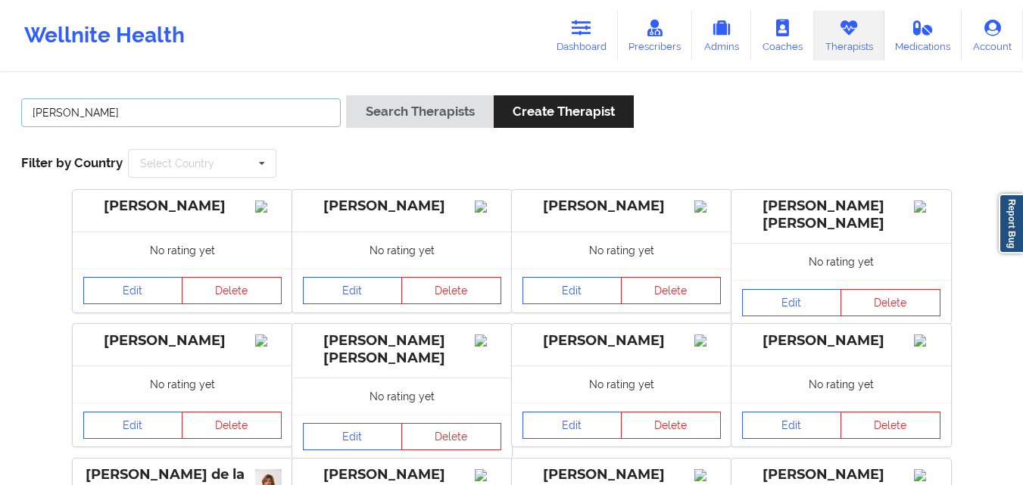
click at [346, 95] on button "Search Therapists" at bounding box center [419, 111] width 147 height 33
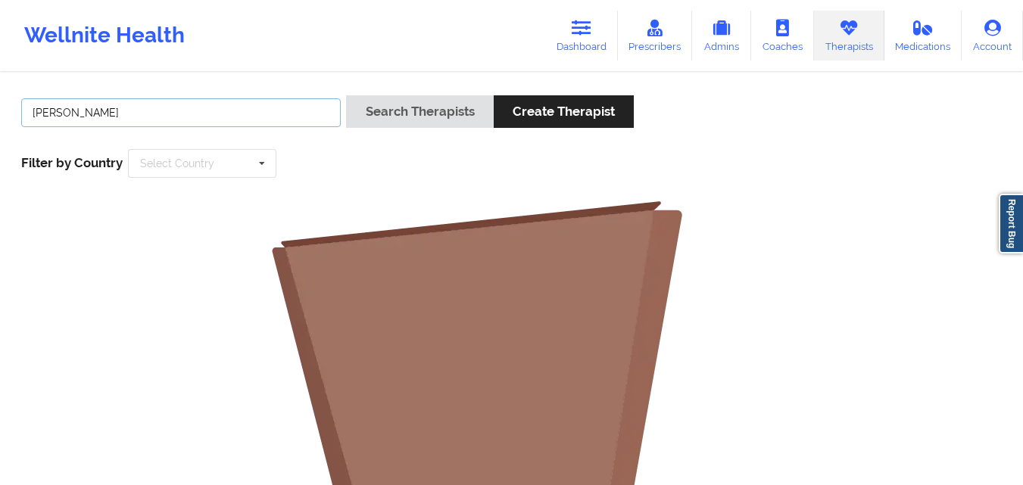
click at [54, 113] on input "judy lowder" at bounding box center [181, 112] width 320 height 29
type input "lowder"
click at [346, 95] on button "Search Therapists" at bounding box center [419, 111] width 147 height 33
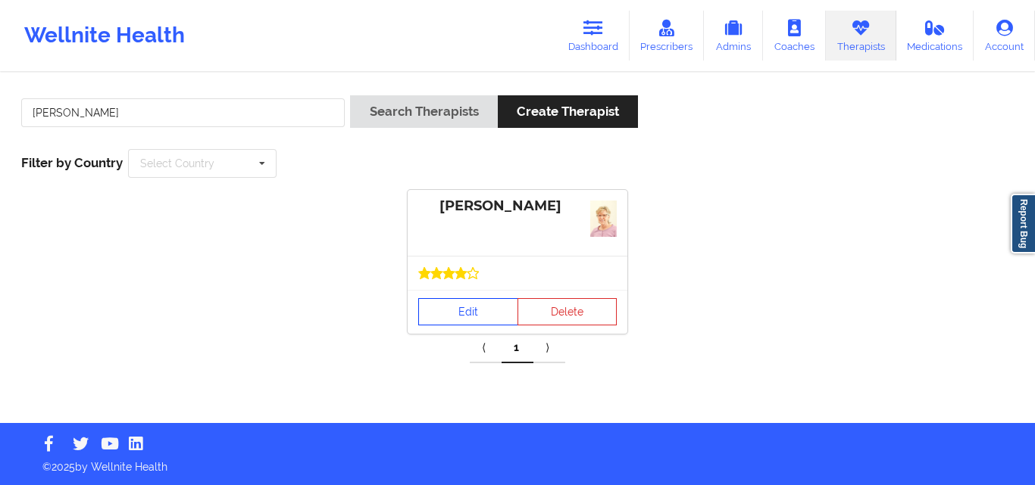
click at [473, 318] on link "Edit" at bounding box center [468, 311] width 100 height 27
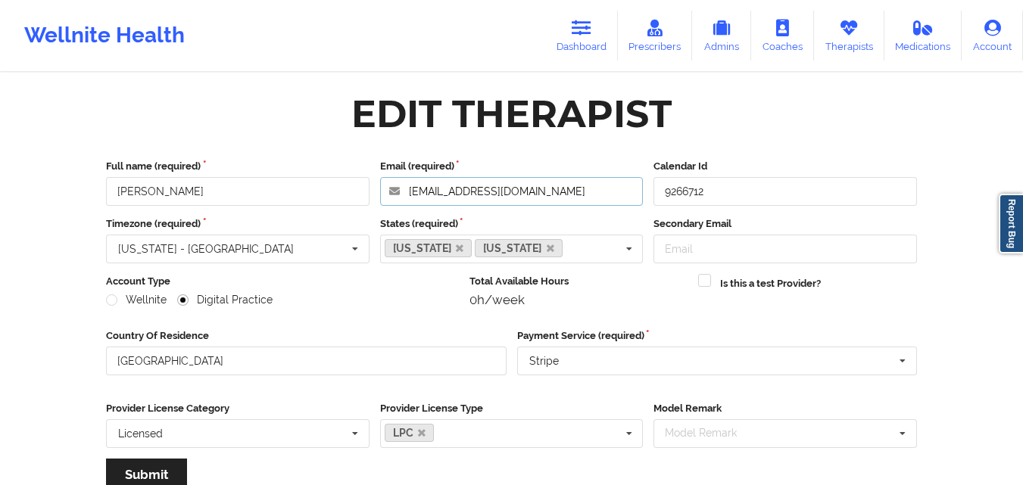
click at [576, 195] on input "judylowderlpc@gmail.com" at bounding box center [512, 191] width 264 height 29
click at [863, 32] on link "Therapists" at bounding box center [849, 36] width 70 height 50
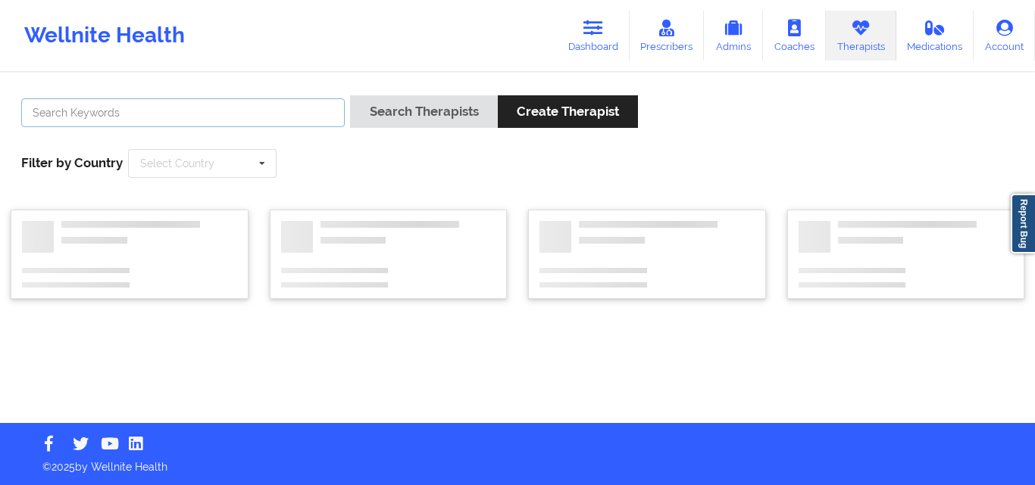
click at [272, 104] on input "text" at bounding box center [182, 112] width 323 height 29
paste input "LOWDER, JUDY"
paste input "MCLAUGHLIN, BRIANNA"
type input "BRIANNA"
click at [350, 95] on button "Search Therapists" at bounding box center [423, 111] width 147 height 33
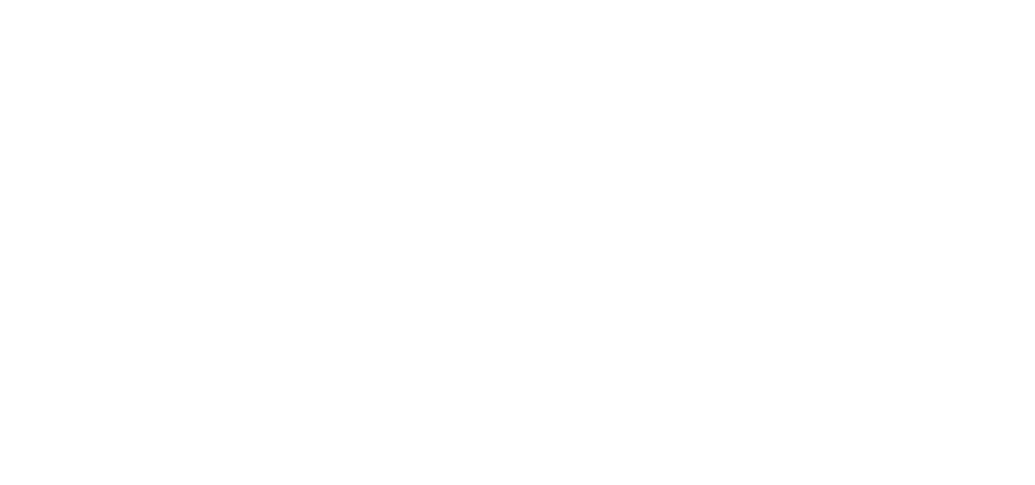
click at [644, 86] on body at bounding box center [517, 242] width 1035 height 485
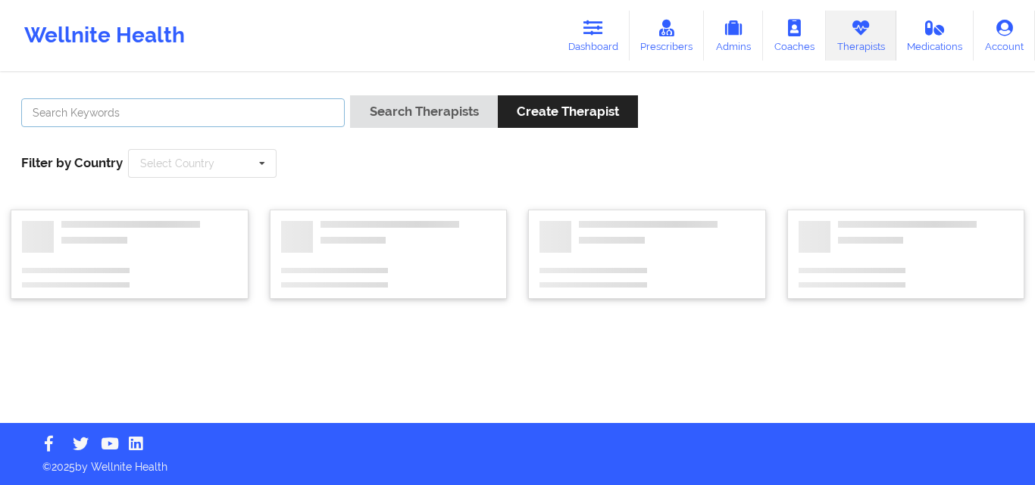
click at [280, 123] on input "text" at bounding box center [182, 112] width 323 height 29
paste input "MCLAUGHLIN, BRIANNA"
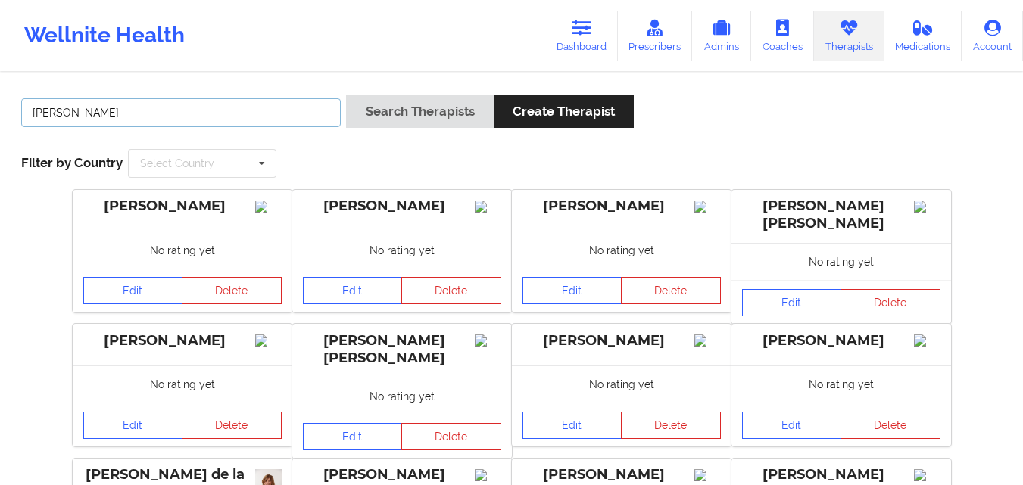
drag, startPoint x: 171, startPoint y: 116, endPoint x: 103, endPoint y: 114, distance: 68.2
click at [103, 114] on input "MCLAUGHLIN, BRIANNA" at bounding box center [181, 112] width 320 height 29
type input "MCLAUGHLIN"
click at [346, 95] on button "Search Therapists" at bounding box center [419, 111] width 147 height 33
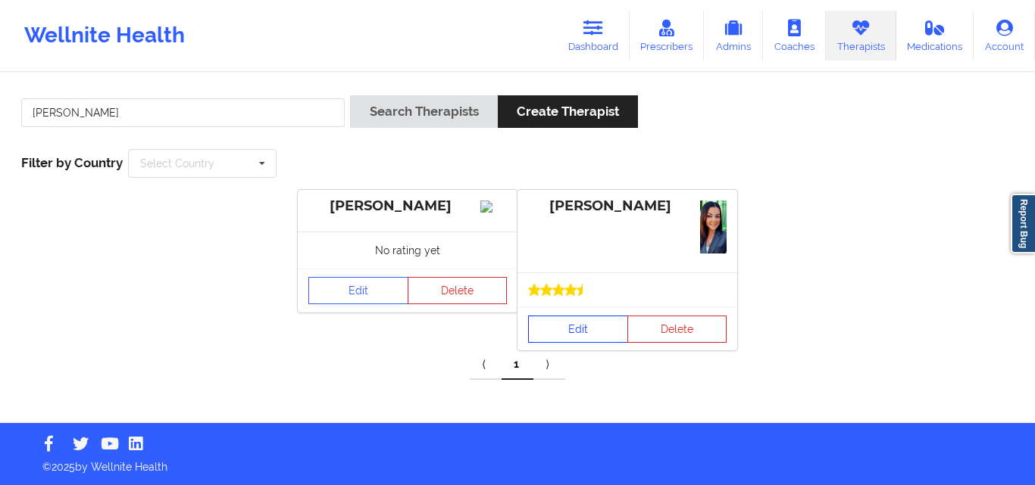
click at [576, 326] on link "Edit" at bounding box center [578, 329] width 100 height 27
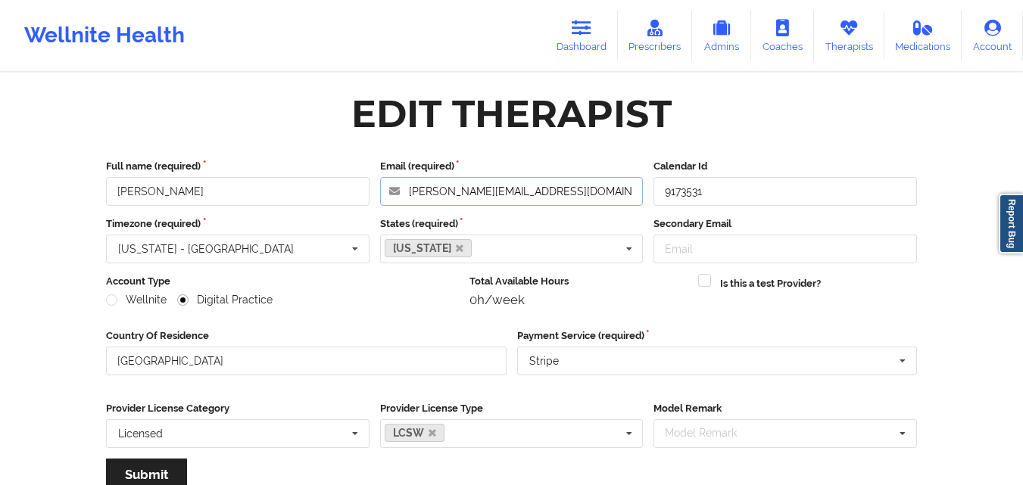
click at [577, 193] on input "brianna.m.lcsw@gmail.com" at bounding box center [512, 191] width 264 height 29
click at [857, 40] on link "Therapists" at bounding box center [849, 36] width 70 height 50
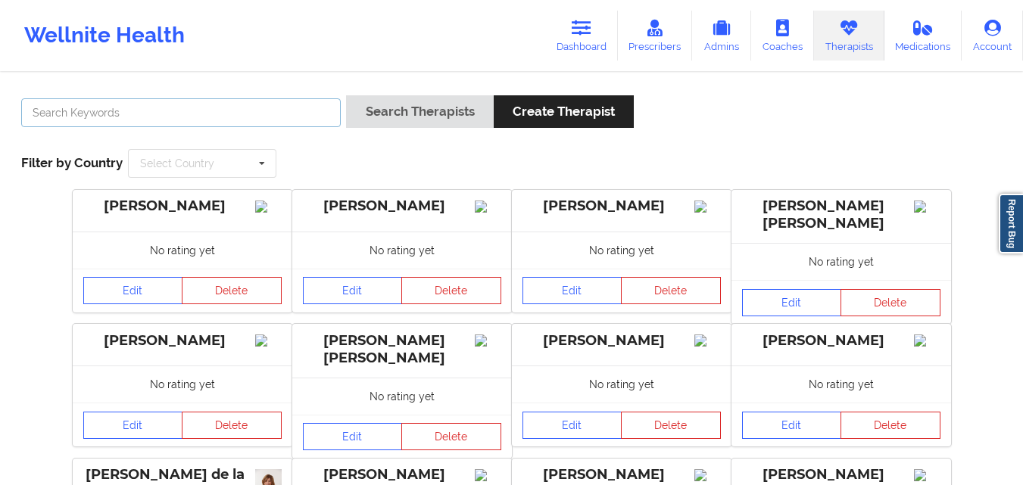
click at [268, 101] on input "text" at bounding box center [181, 112] width 320 height 29
paste input "QUINONEZ, ANAIS"
click at [346, 95] on button "Search Therapists" at bounding box center [419, 111] width 147 height 33
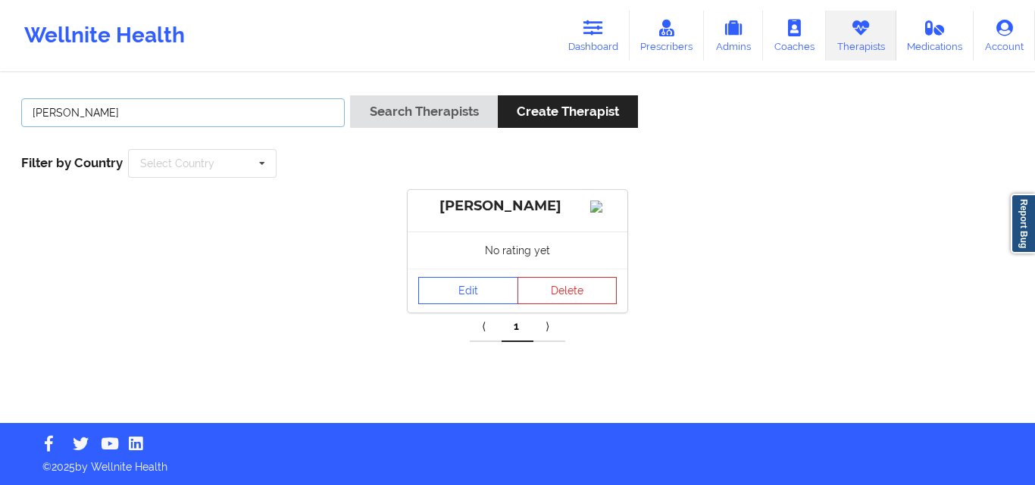
drag, startPoint x: 121, startPoint y: 110, endPoint x: 38, endPoint y: 105, distance: 83.4
click at [38, 105] on input "QUINONEZ" at bounding box center [182, 112] width 323 height 29
paste input "QUINONEZ, ANAIS"
drag, startPoint x: 101, startPoint y: 113, endPoint x: 24, endPoint y: 114, distance: 77.3
click at [24, 114] on input "QQUINONEZ, ANAIS" at bounding box center [182, 112] width 323 height 29
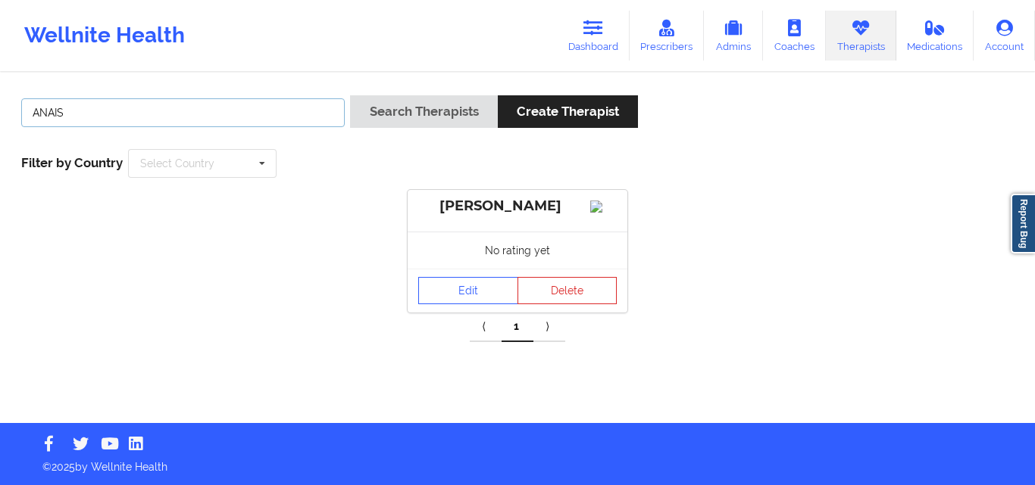
type input "ANAIS"
click at [350, 95] on button "Search Therapists" at bounding box center [423, 111] width 147 height 33
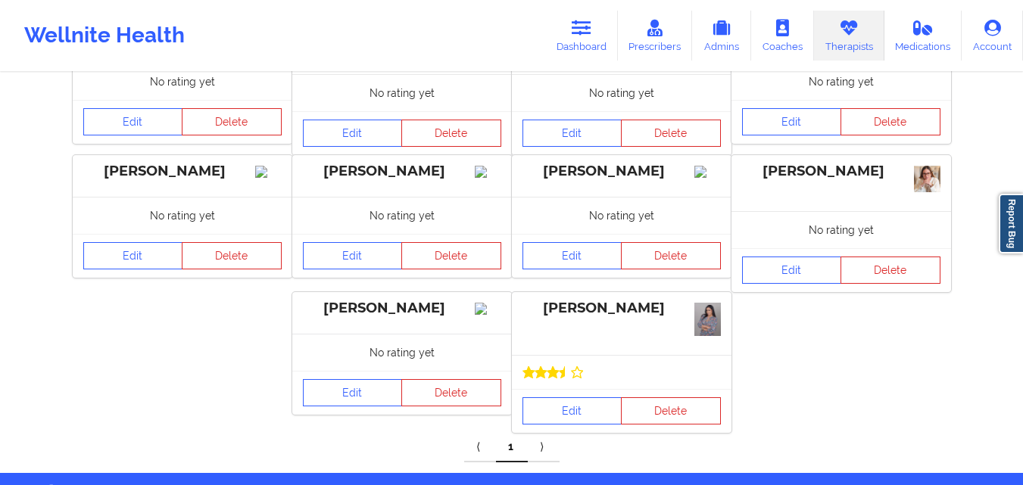
scroll to position [330, 0]
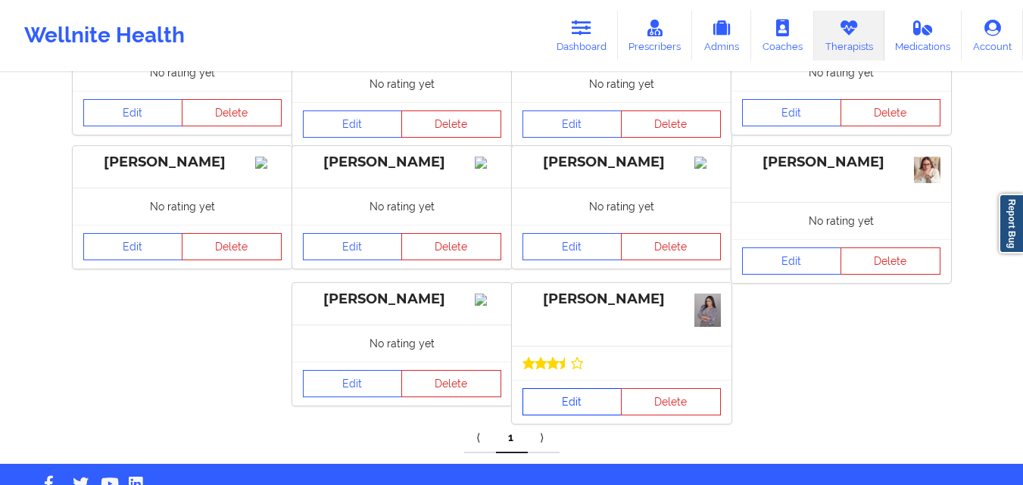
click at [563, 389] on link "Edit" at bounding box center [573, 402] width 100 height 27
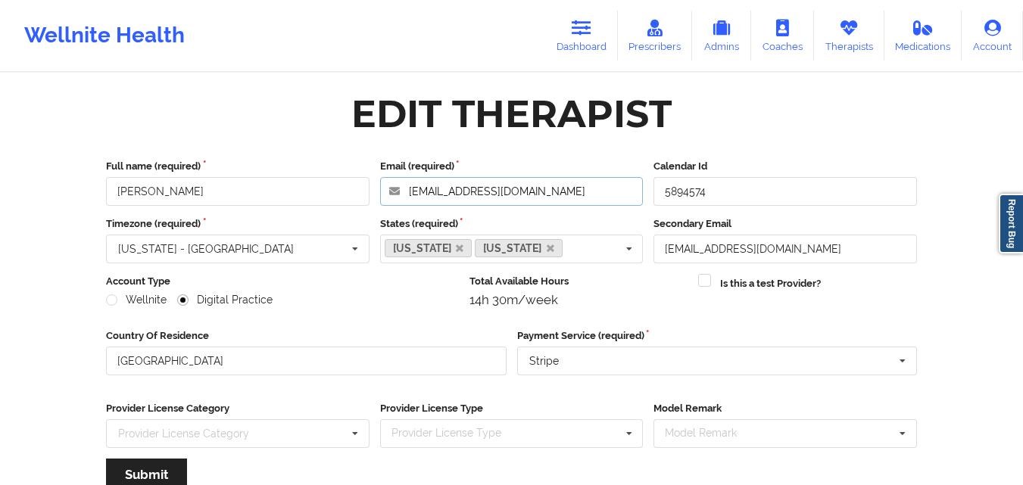
click at [538, 193] on input "queenanais@yahoo.com" at bounding box center [512, 191] width 264 height 29
drag, startPoint x: 142, startPoint y: 192, endPoint x: 106, endPoint y: 190, distance: 35.7
click at [106, 190] on input "Anais Quiñonez" at bounding box center [238, 191] width 264 height 29
click at [855, 25] on icon at bounding box center [849, 28] width 20 height 17
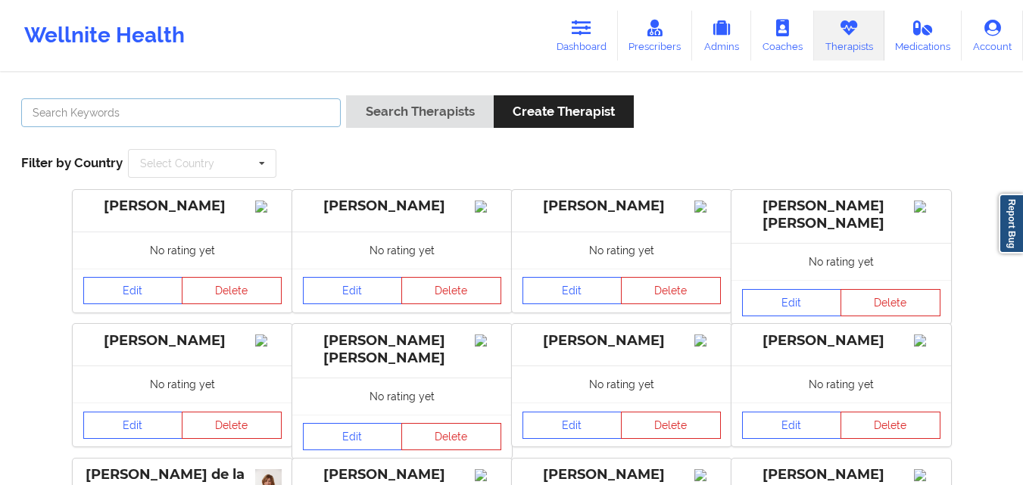
click at [226, 119] on input "text" at bounding box center [181, 112] width 320 height 29
paste input "RUSHING, KATRINA"
type input "RUSHING"
click at [346, 95] on button "Search Therapists" at bounding box center [419, 111] width 147 height 33
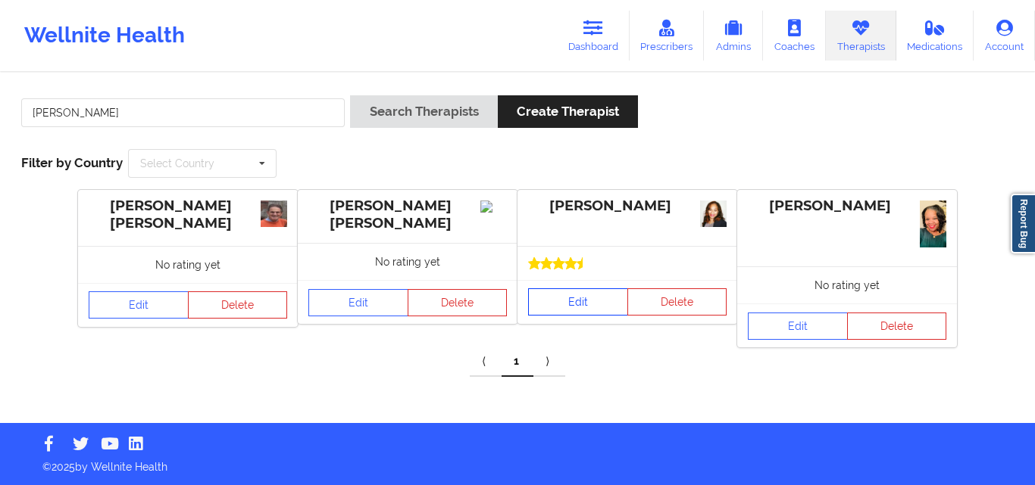
click at [570, 303] on link "Edit" at bounding box center [578, 302] width 100 height 27
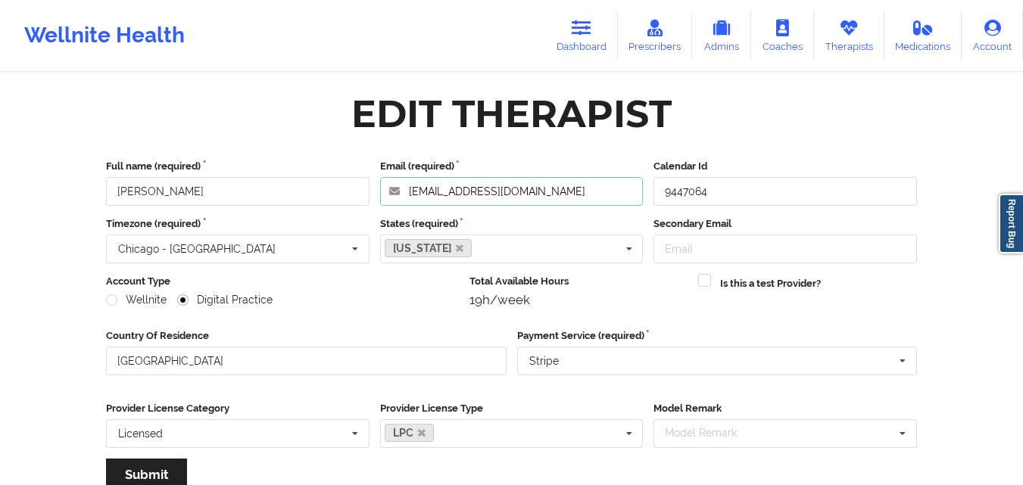
click at [545, 198] on input "rlcomtraining@gmail.com" at bounding box center [512, 191] width 264 height 29
drag, startPoint x: 151, startPoint y: 194, endPoint x: 94, endPoint y: 186, distance: 58.1
click at [853, 35] on icon at bounding box center [849, 28] width 20 height 17
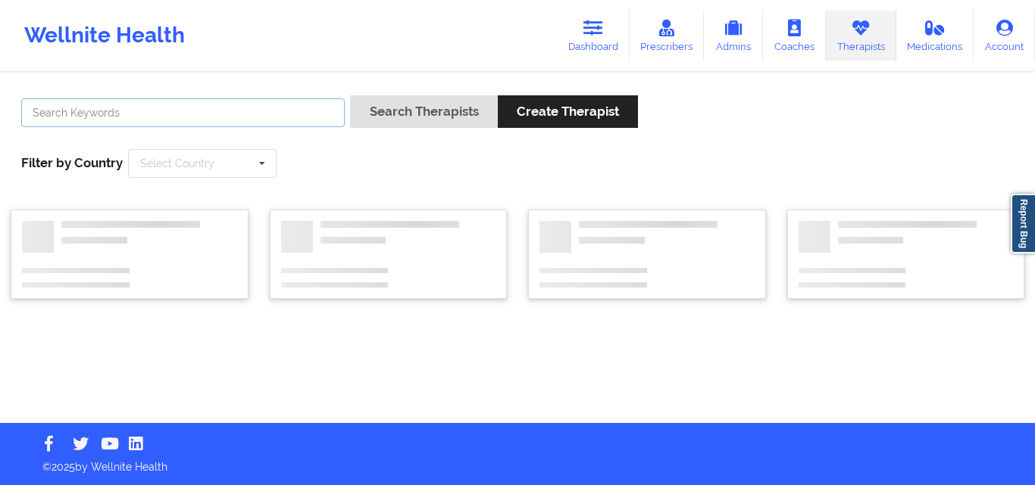
click at [254, 115] on input "text" at bounding box center [182, 112] width 323 height 29
type input "janell"
click at [350, 95] on button "Search Therapists" at bounding box center [423, 111] width 147 height 33
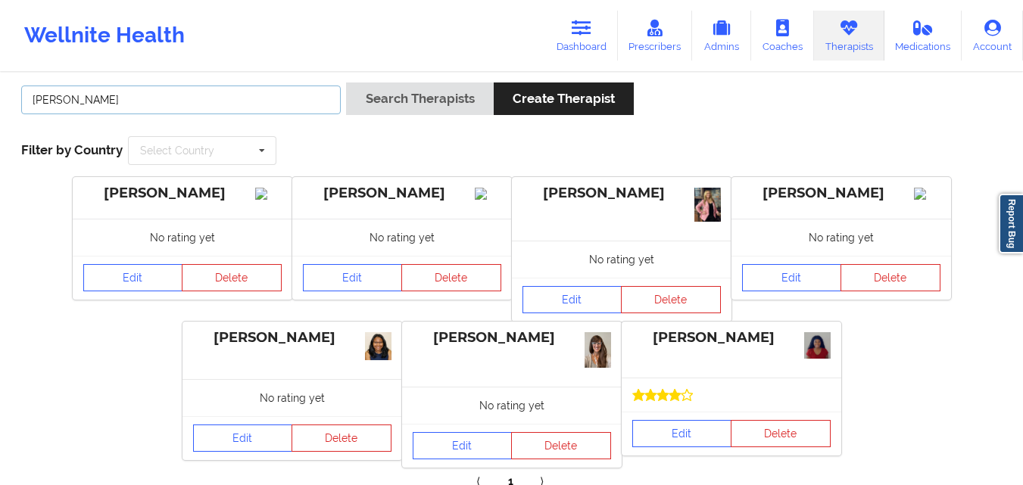
scroll to position [36, 0]
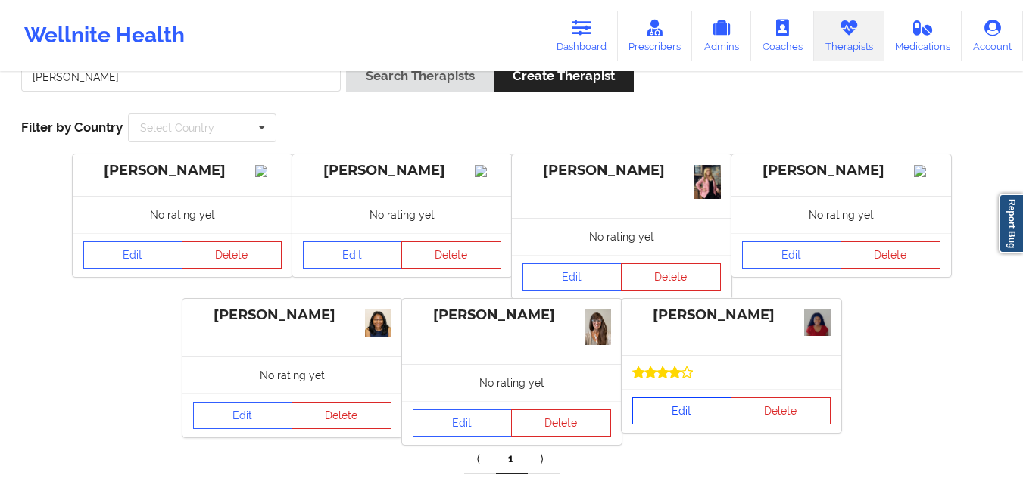
click at [673, 414] on link "Edit" at bounding box center [682, 411] width 100 height 27
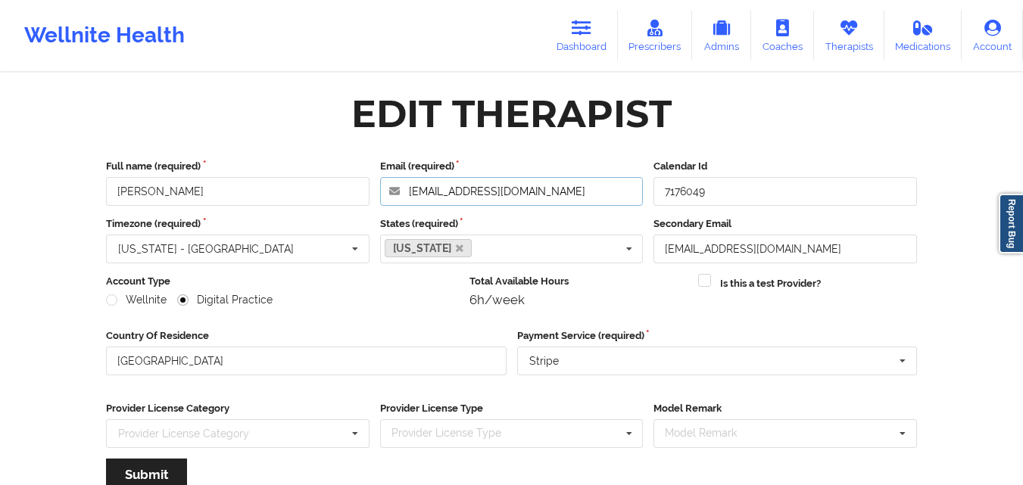
click at [565, 200] on input "jstallworth1130@gmail.com" at bounding box center [512, 191] width 264 height 29
click at [597, 195] on input "jstallworth1130@gmail.com" at bounding box center [512, 191] width 264 height 29
click at [844, 36] on icon at bounding box center [849, 28] width 20 height 17
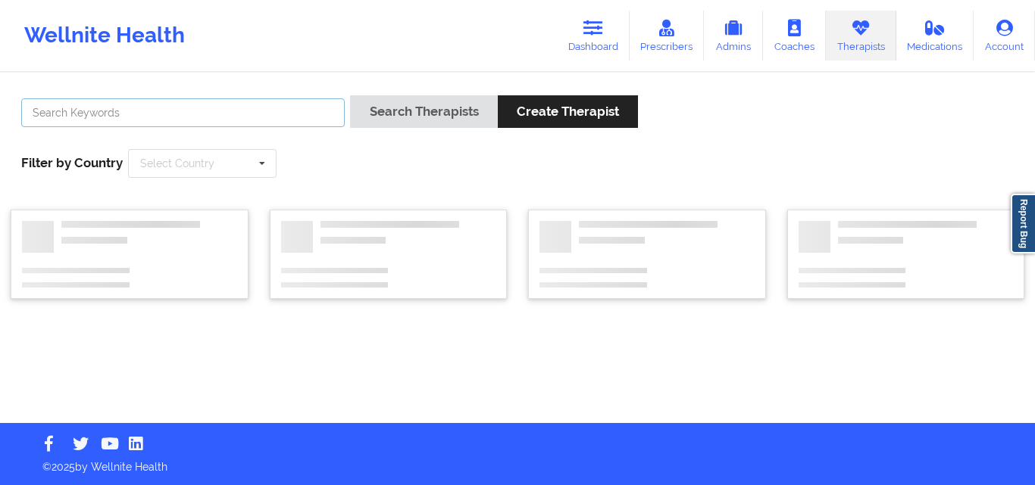
click at [268, 111] on input "text" at bounding box center [182, 112] width 323 height 29
paste input "STEEN, TAMARIE"
click at [73, 113] on input "STEEN, TAMARIE" at bounding box center [182, 112] width 323 height 29
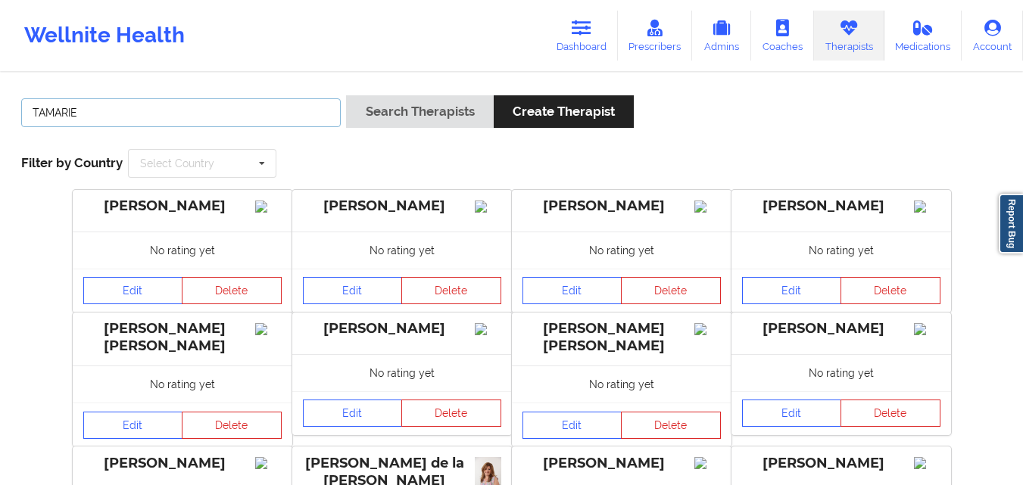
type input "TAMARIE"
click at [346, 95] on button "Search Therapists" at bounding box center [419, 111] width 147 height 33
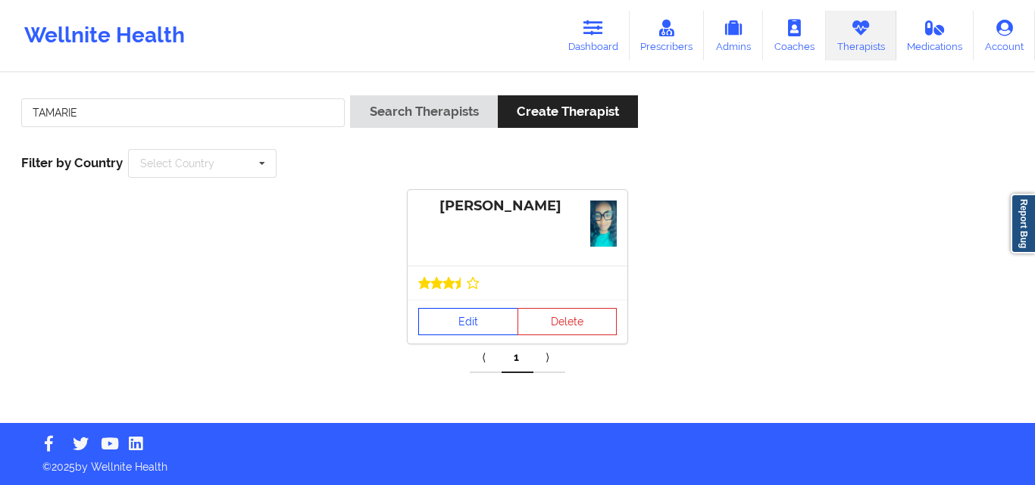
click at [461, 308] on link "Edit" at bounding box center [468, 321] width 100 height 27
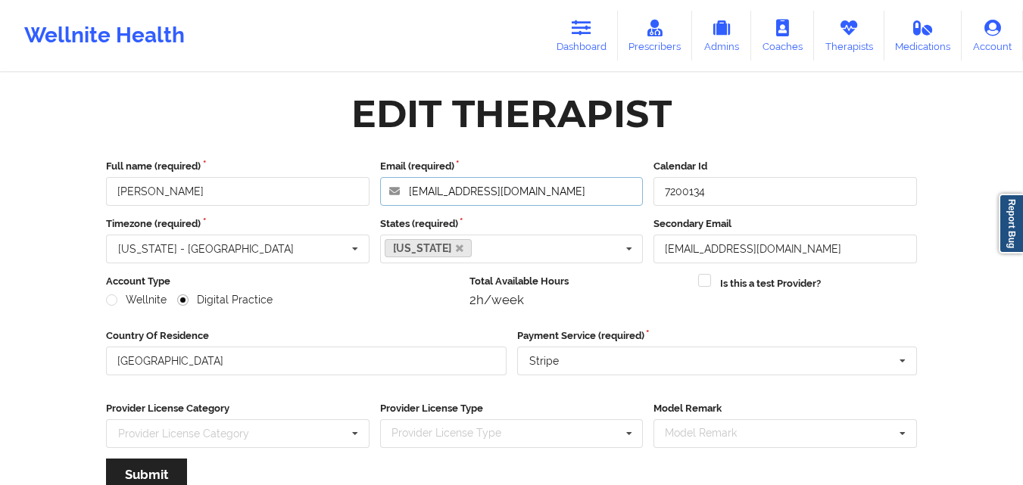
click at [551, 201] on input "1908tms@gmail.com" at bounding box center [512, 191] width 264 height 29
click at [776, 126] on div "Edit Therapist" at bounding box center [511, 114] width 832 height 48
click at [861, 35] on link "Therapists" at bounding box center [849, 36] width 70 height 50
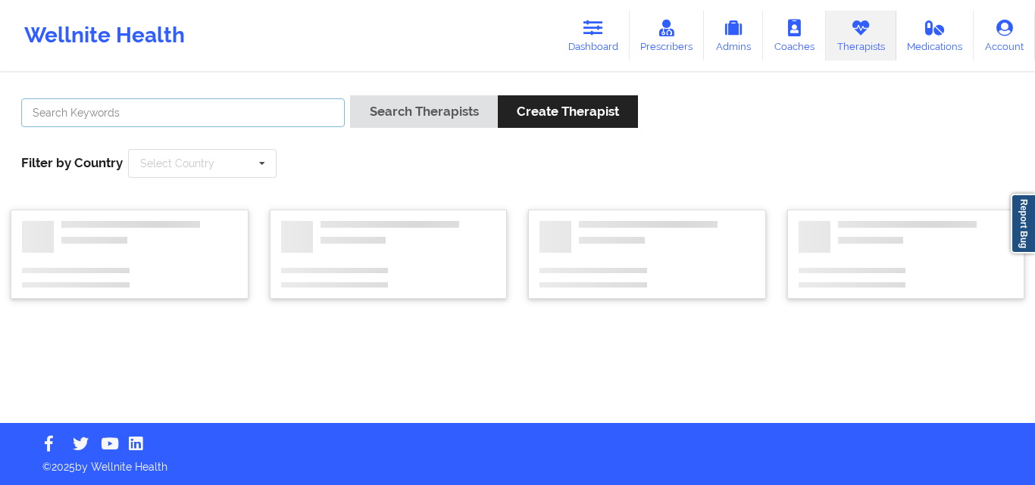
click at [240, 107] on input "text" at bounding box center [182, 112] width 323 height 29
type input "nicole thweat"
click at [350, 95] on button "Search Therapists" at bounding box center [423, 111] width 147 height 33
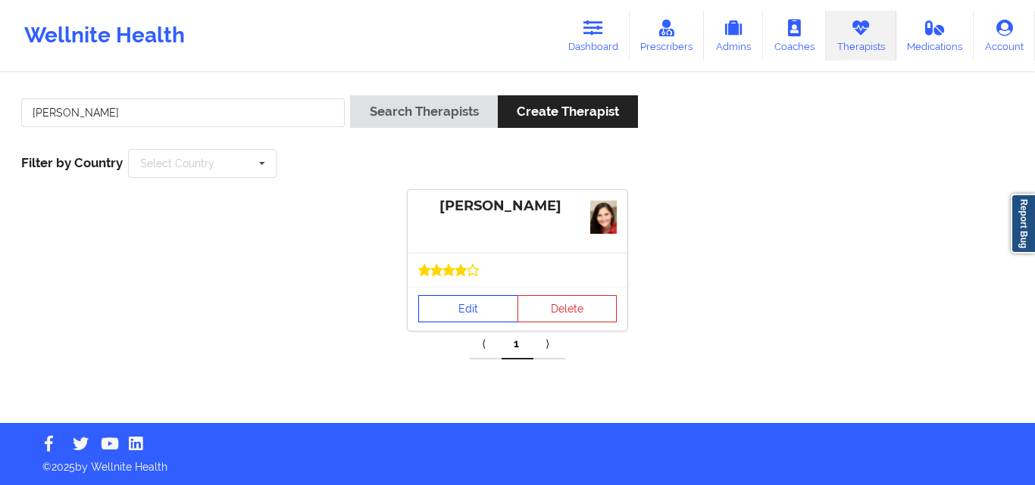
click at [469, 307] on link "Edit" at bounding box center [468, 308] width 100 height 27
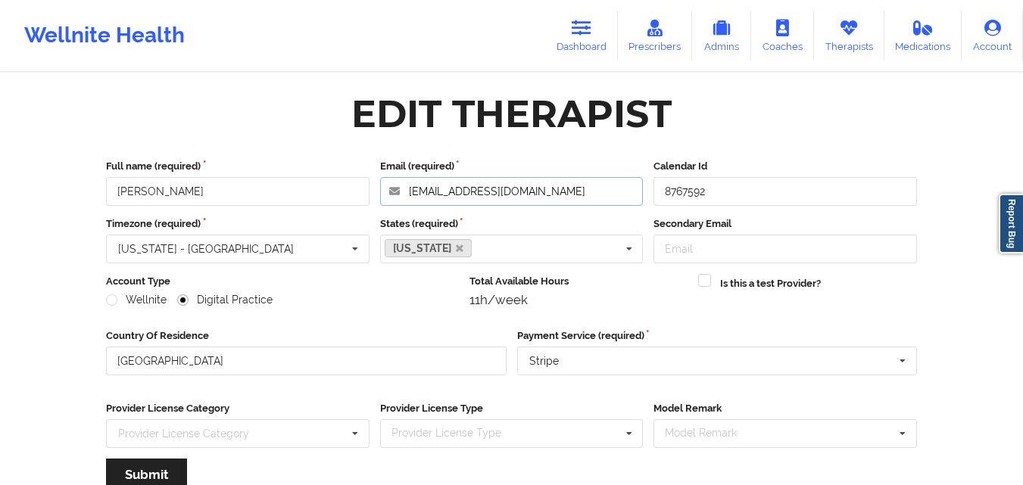
click at [582, 197] on input "nicolethweattlmhc@gmail.com" at bounding box center [512, 191] width 264 height 29
